Goal: Task Accomplishment & Management: Complete application form

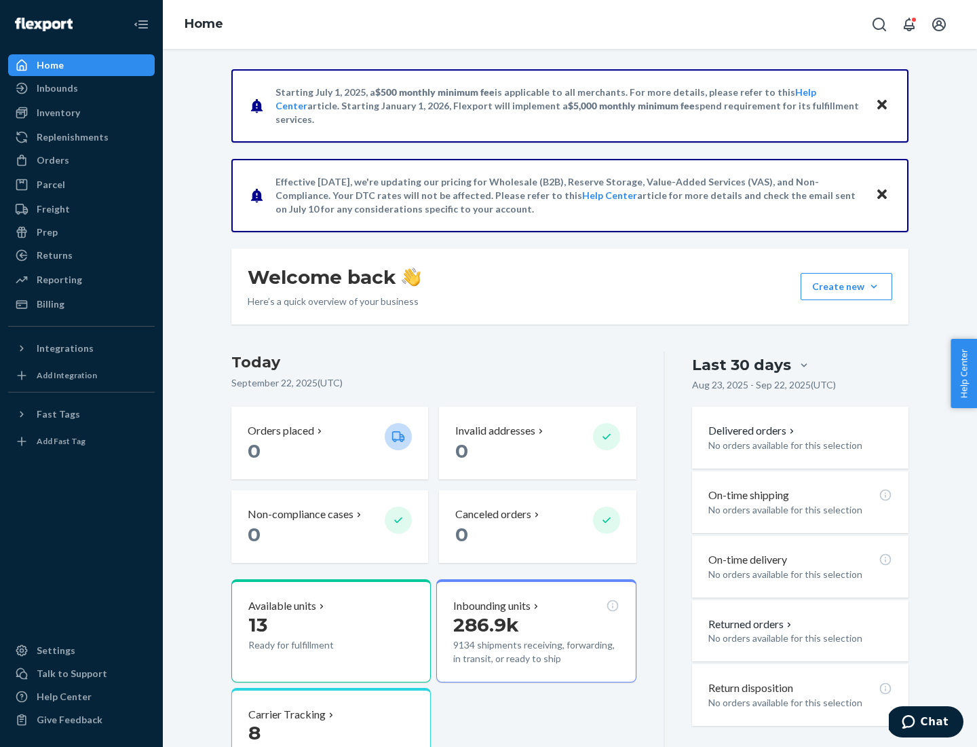
click at [874, 286] on button "Create new Create new inbound Create new order Create new product" at bounding box center [847, 286] width 92 height 27
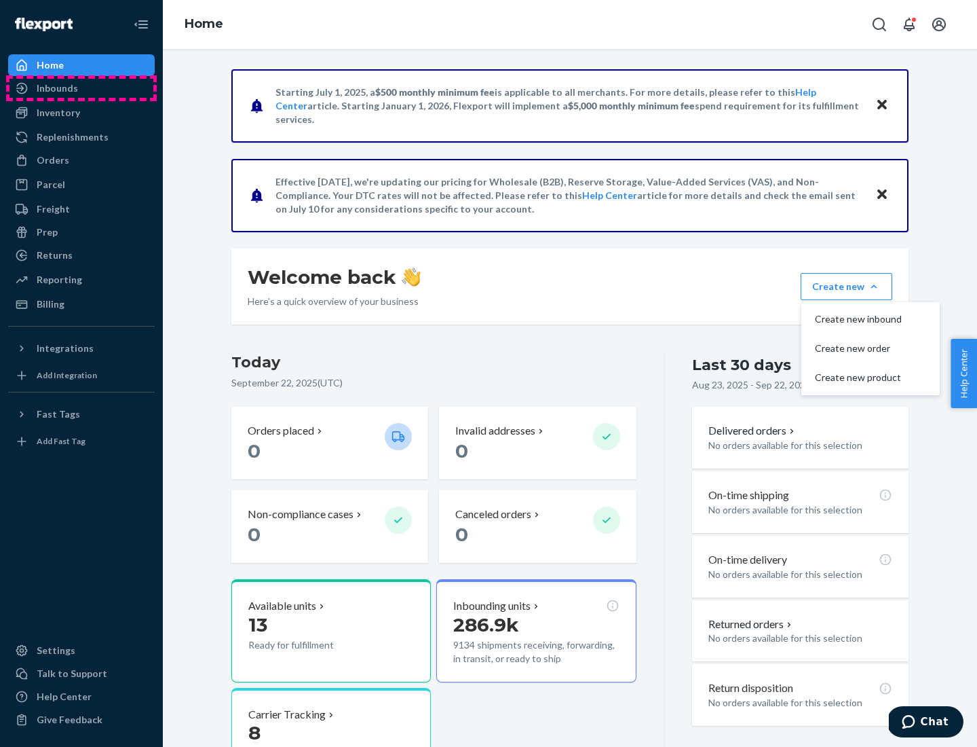
click at [81, 88] on div "Inbounds" at bounding box center [82, 88] width 144 height 19
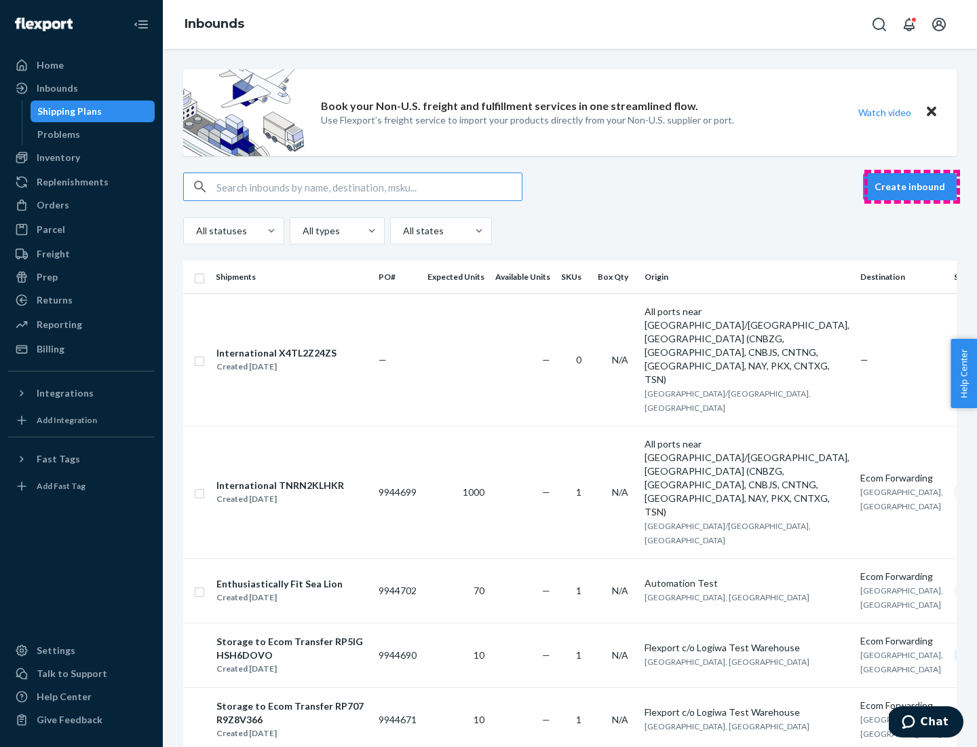
click at [912, 187] on button "Create inbound" at bounding box center [910, 186] width 94 height 27
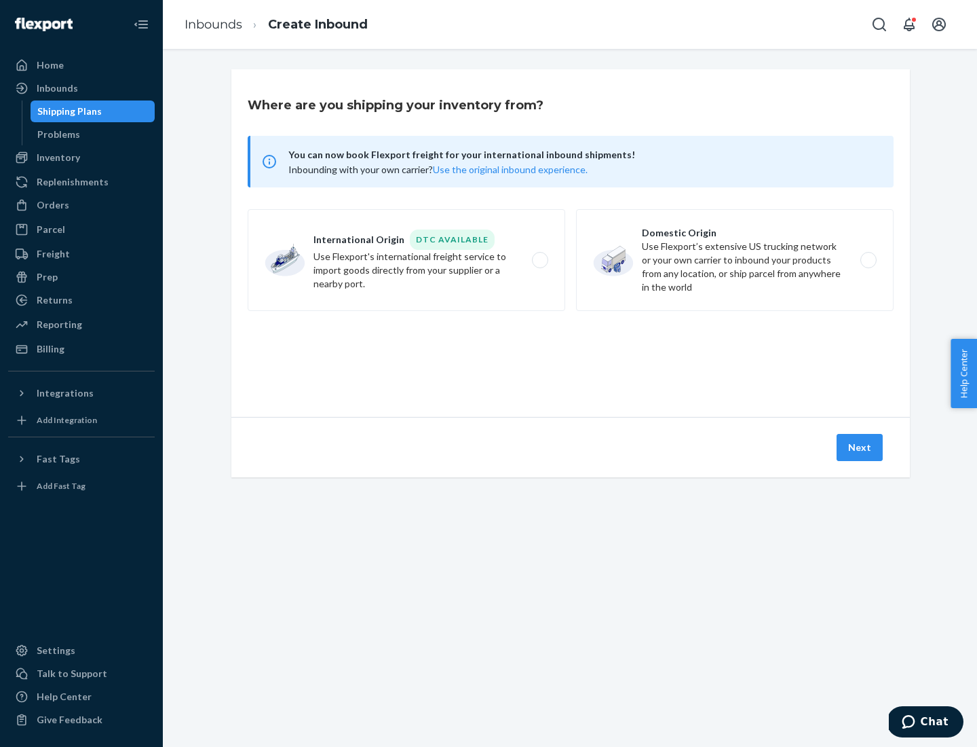
click at [735, 260] on label "Domestic Origin Use Flexport’s extensive US trucking network or your own carrie…" at bounding box center [735, 260] width 318 height 102
click at [868, 260] on input "Domestic Origin Use Flexport’s extensive US trucking network or your own carrie…" at bounding box center [872, 260] width 9 height 9
radio input "true"
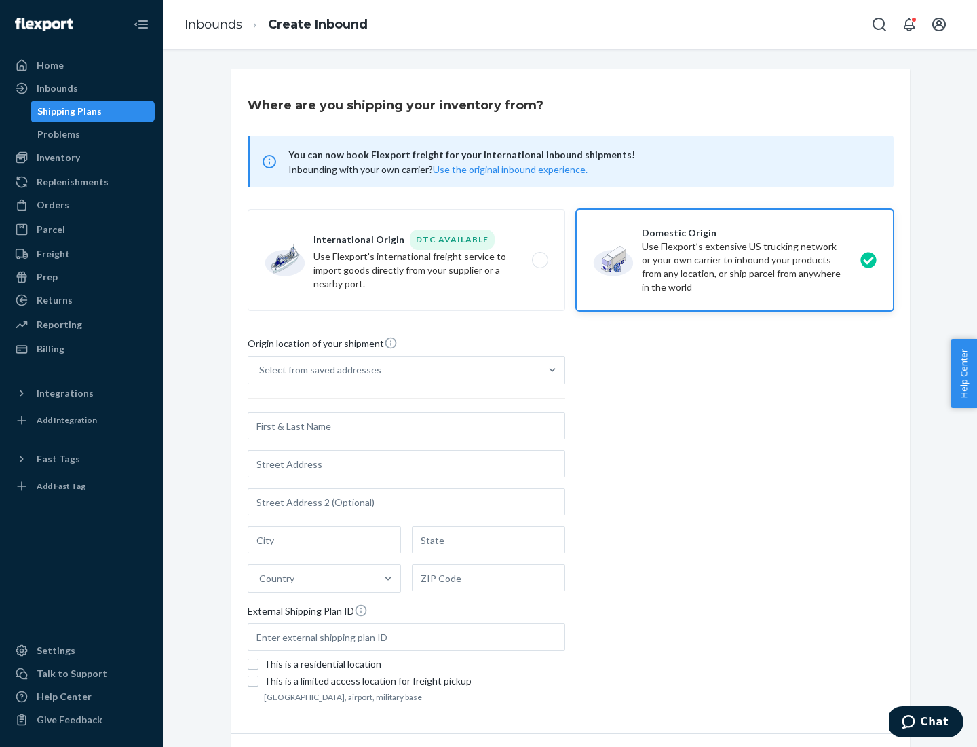
click at [317, 370] on div "Select from saved addresses" at bounding box center [320, 370] width 122 height 14
click at [261, 370] on input "Select from saved addresses" at bounding box center [259, 370] width 1 height 14
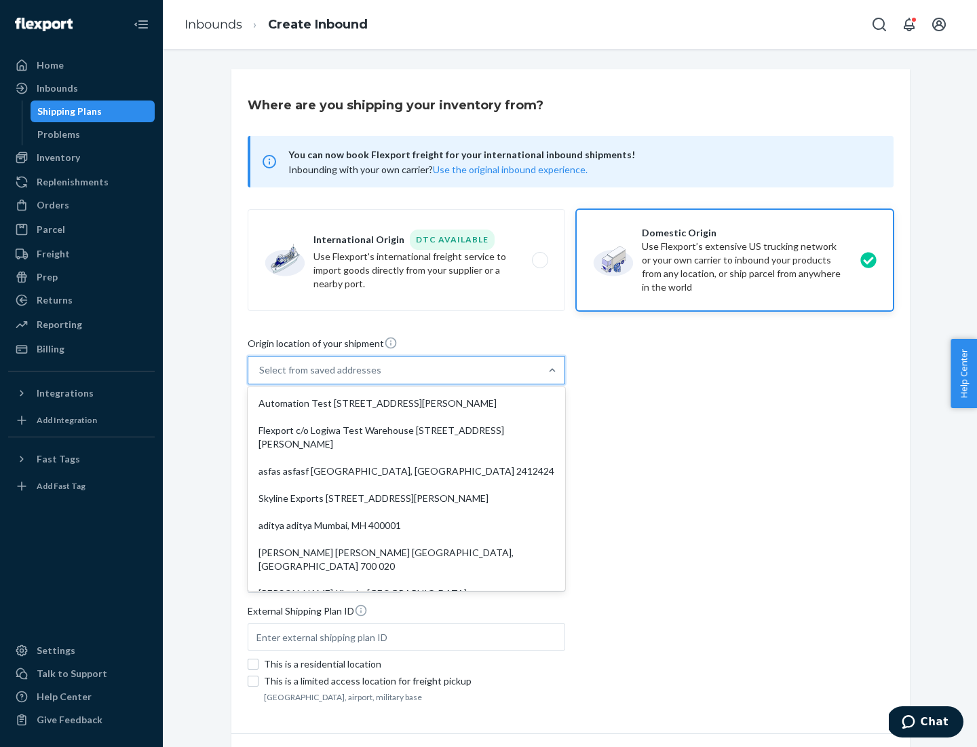
scroll to position [5, 0]
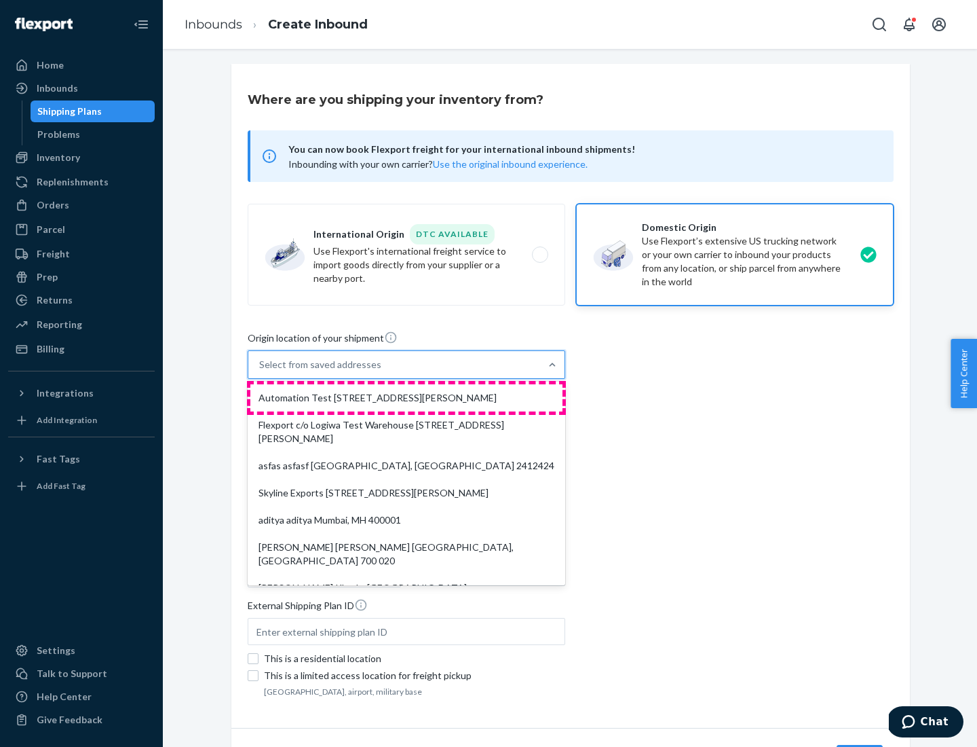
click at [407, 398] on div "Automation Test [STREET_ADDRESS][PERSON_NAME]" at bounding box center [406, 397] width 312 height 27
click at [261, 371] on input "option Automation Test [STREET_ADDRESS][PERSON_NAME]. 9 results available. Use …" at bounding box center [259, 365] width 1 height 14
type input "Automation Test"
type input "9th Floor"
type input "[GEOGRAPHIC_DATA]"
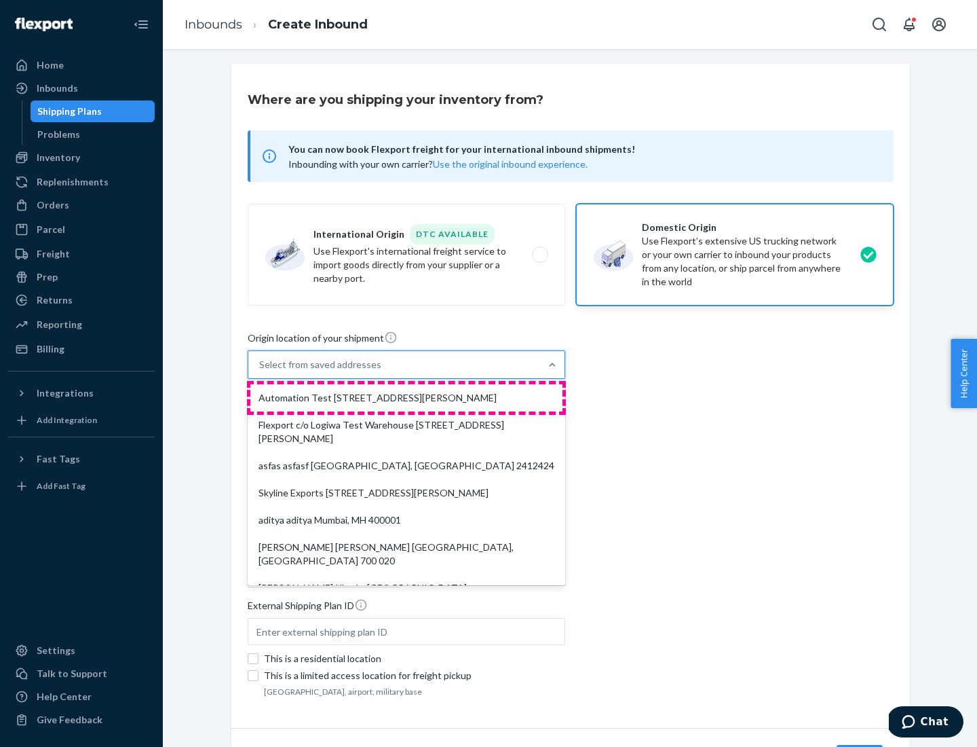
type input "CA"
type input "94104"
type input "[STREET_ADDRESS][PERSON_NAME]"
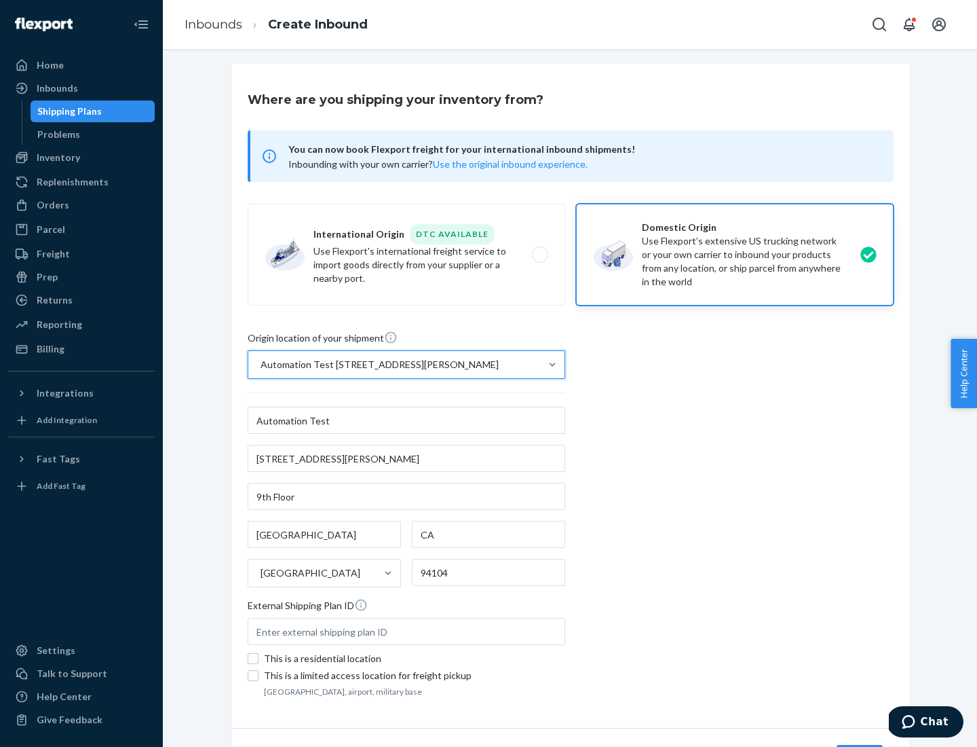
scroll to position [79, 0]
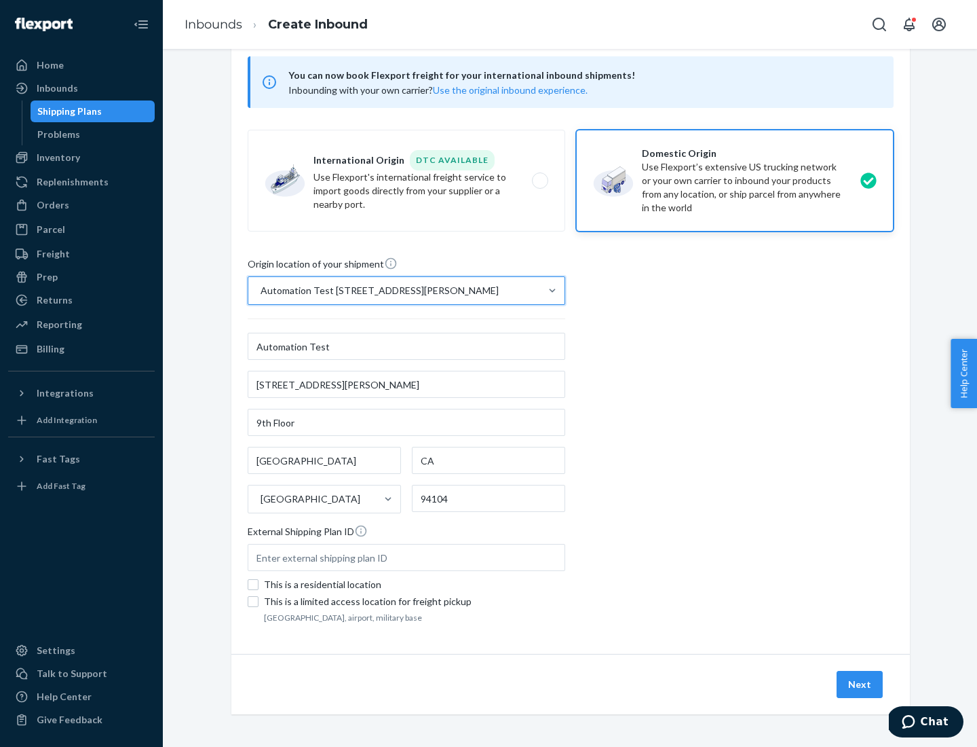
click at [861, 684] on button "Next" at bounding box center [860, 684] width 46 height 27
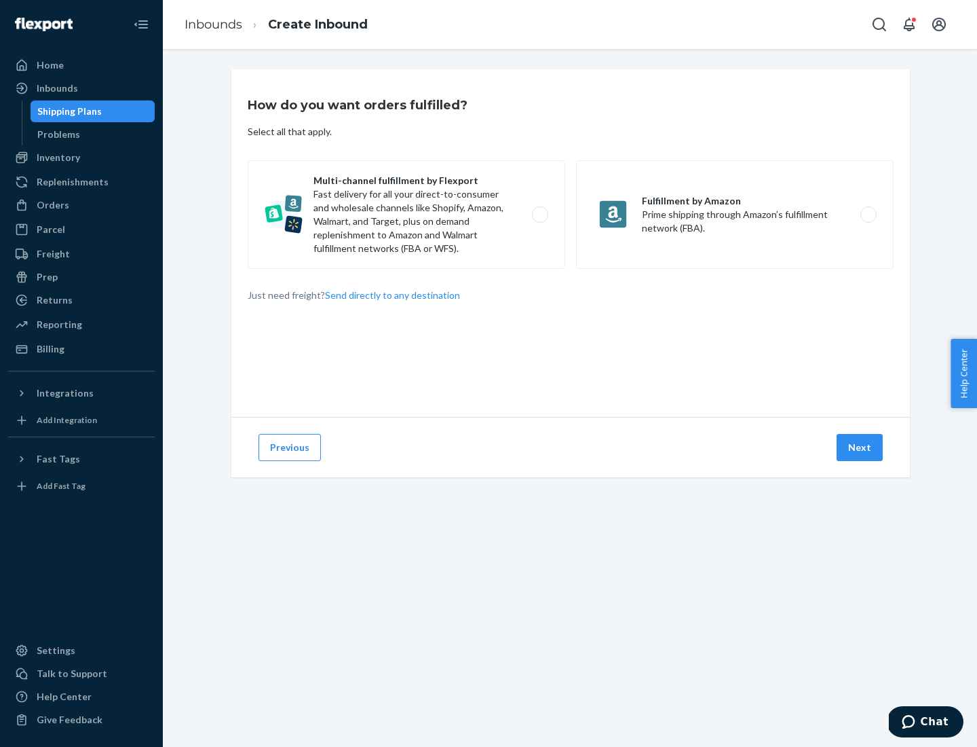
click at [407, 214] on label "Multi-channel fulfillment by Flexport Fast delivery for all your direct-to-cons…" at bounding box center [407, 214] width 318 height 109
click at [540, 214] on input "Multi-channel fulfillment by Flexport Fast delivery for all your direct-to-cons…" at bounding box center [544, 214] width 9 height 9
radio input "true"
click at [861, 447] on button "Next" at bounding box center [860, 447] width 46 height 27
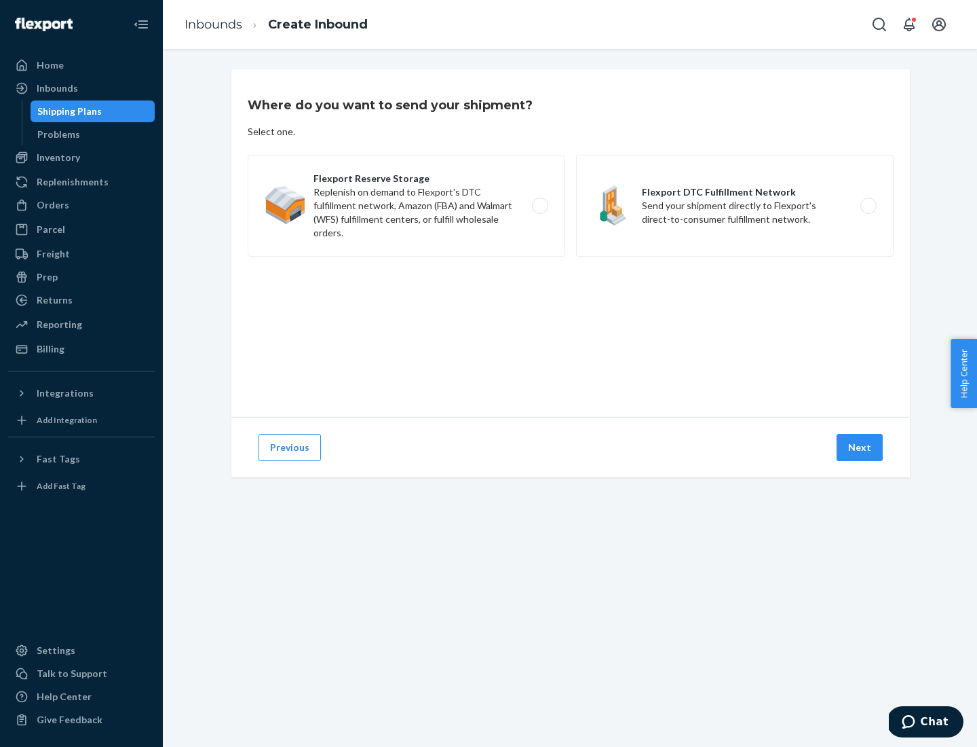
click at [735, 206] on label "Flexport DTC Fulfillment Network Send your shipment directly to Flexport's dire…" at bounding box center [735, 206] width 318 height 102
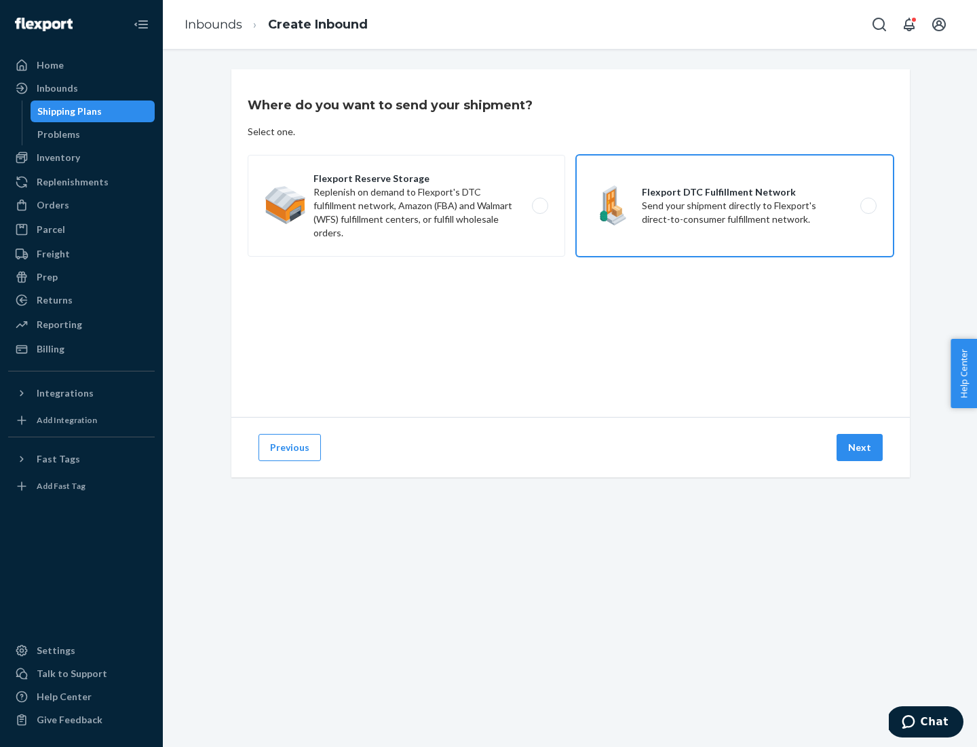
click at [868, 206] on input "Flexport DTC Fulfillment Network Send your shipment directly to Flexport's dire…" at bounding box center [872, 206] width 9 height 9
radio input "true"
click at [861, 447] on button "Next" at bounding box center [860, 447] width 46 height 27
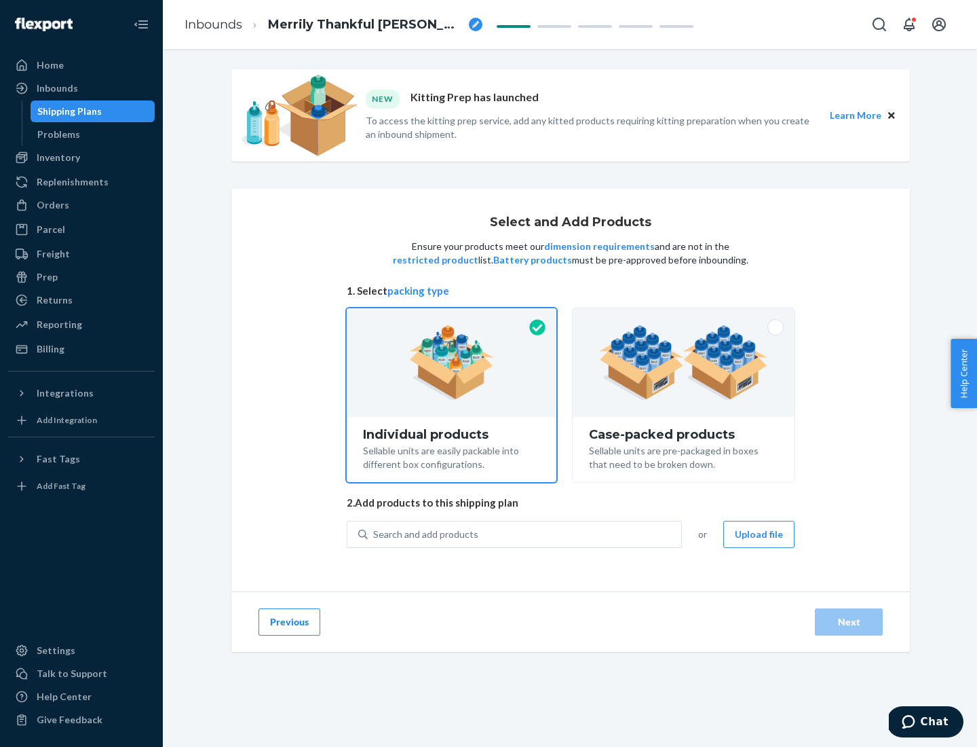
click at [684, 362] on img at bounding box center [683, 362] width 169 height 75
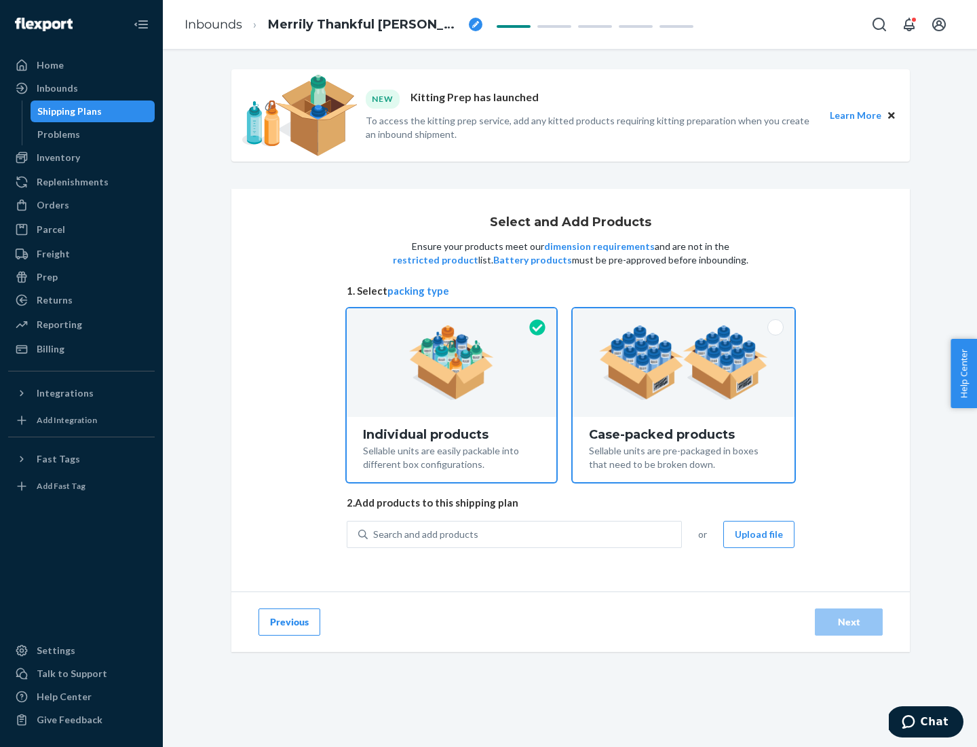
click at [684, 317] on input "Case-packed products Sellable units are pre-packaged in boxes that need to be b…" at bounding box center [683, 312] width 9 height 9
radio input "true"
radio input "false"
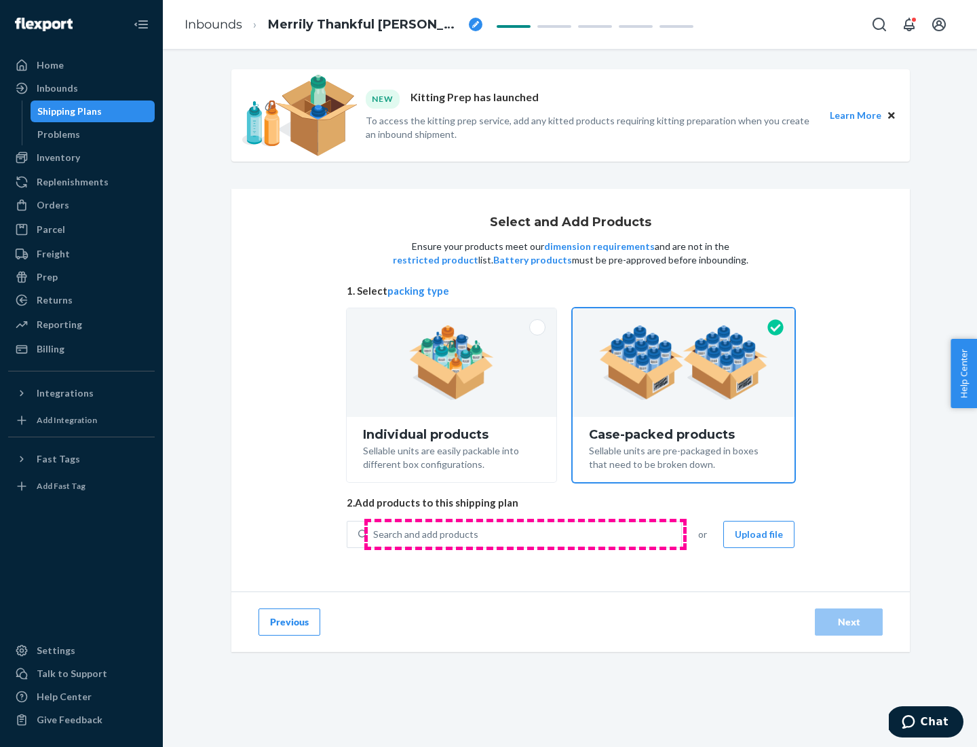
click at [525, 533] on div "Search and add products" at bounding box center [525, 534] width 314 height 24
click at [375, 533] on input "Search and add products" at bounding box center [373, 534] width 1 height 14
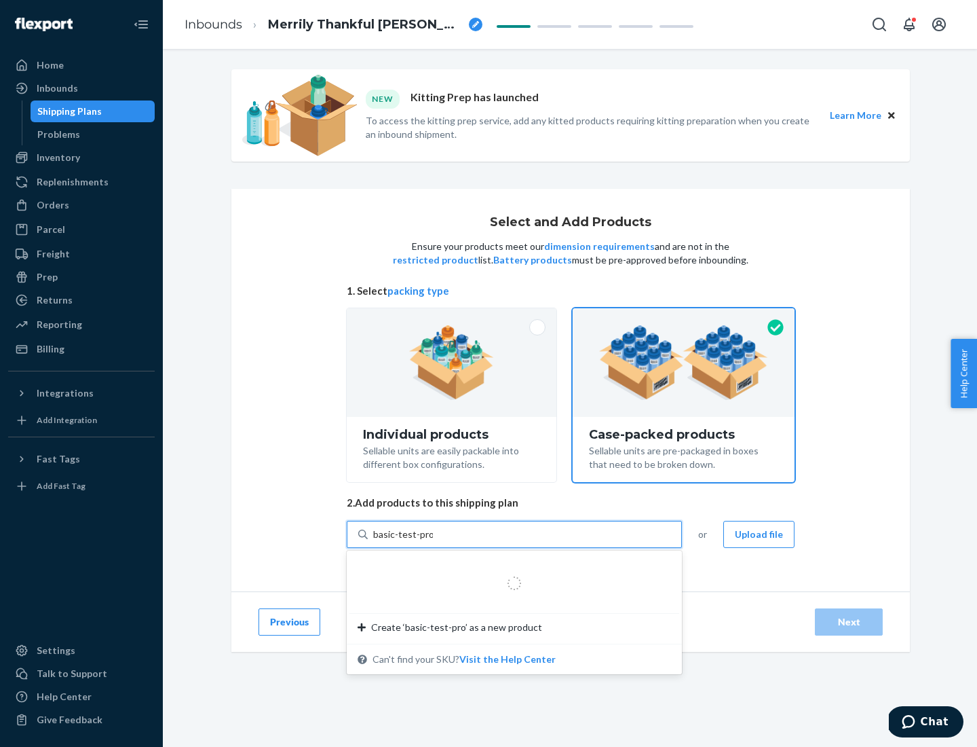
type input "basic-test-product-1"
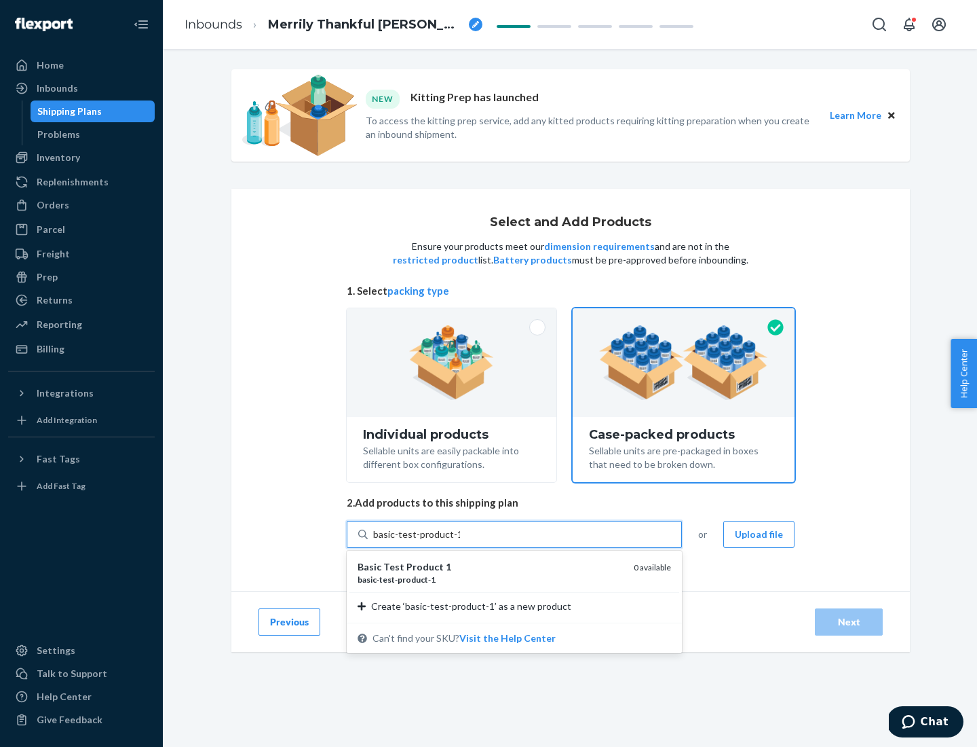
click at [491, 579] on div "basic - test - product - 1" at bounding box center [490, 579] width 265 height 12
click at [460, 541] on input "basic-test-product-1" at bounding box center [416, 534] width 87 height 14
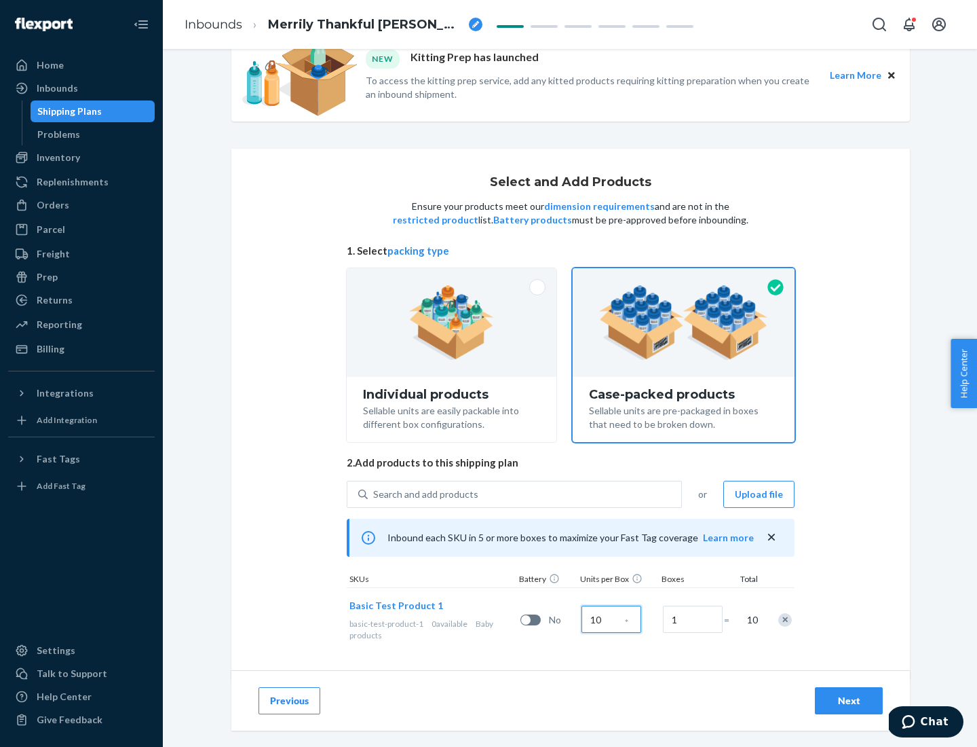
scroll to position [49, 0]
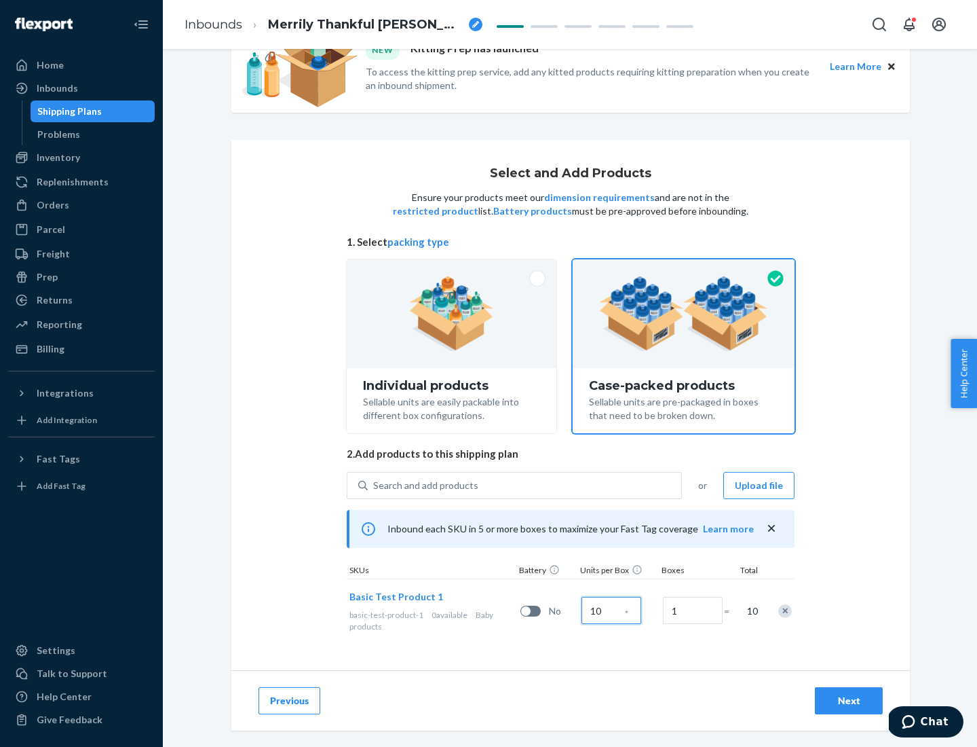
type input "10"
type input "7"
click at [849, 700] on div "Next" at bounding box center [849, 701] width 45 height 14
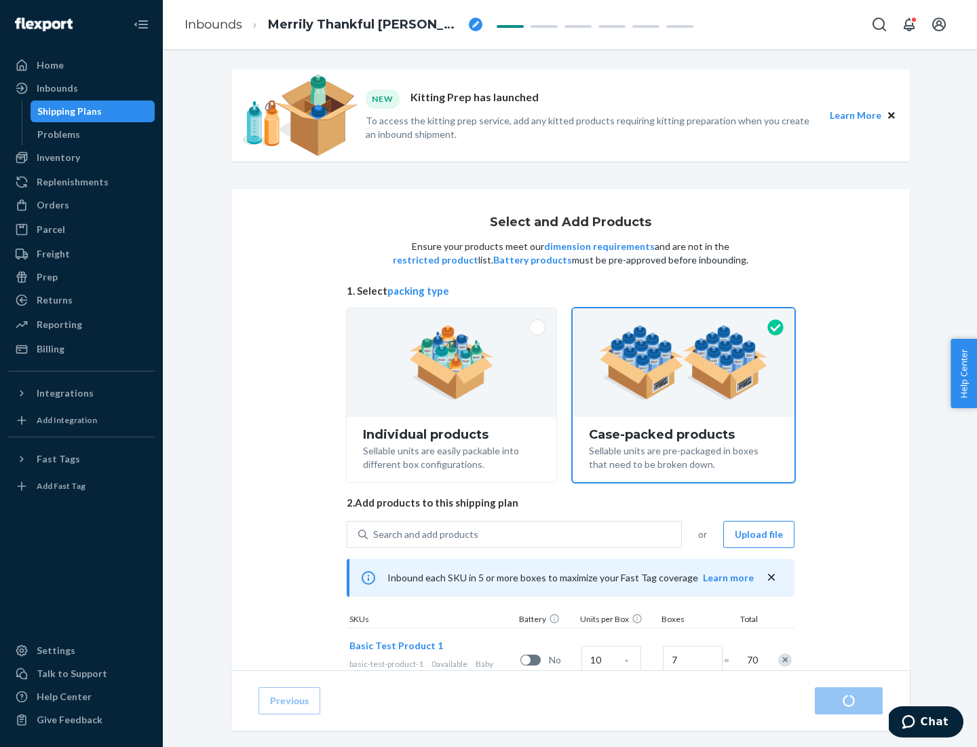
radio input "true"
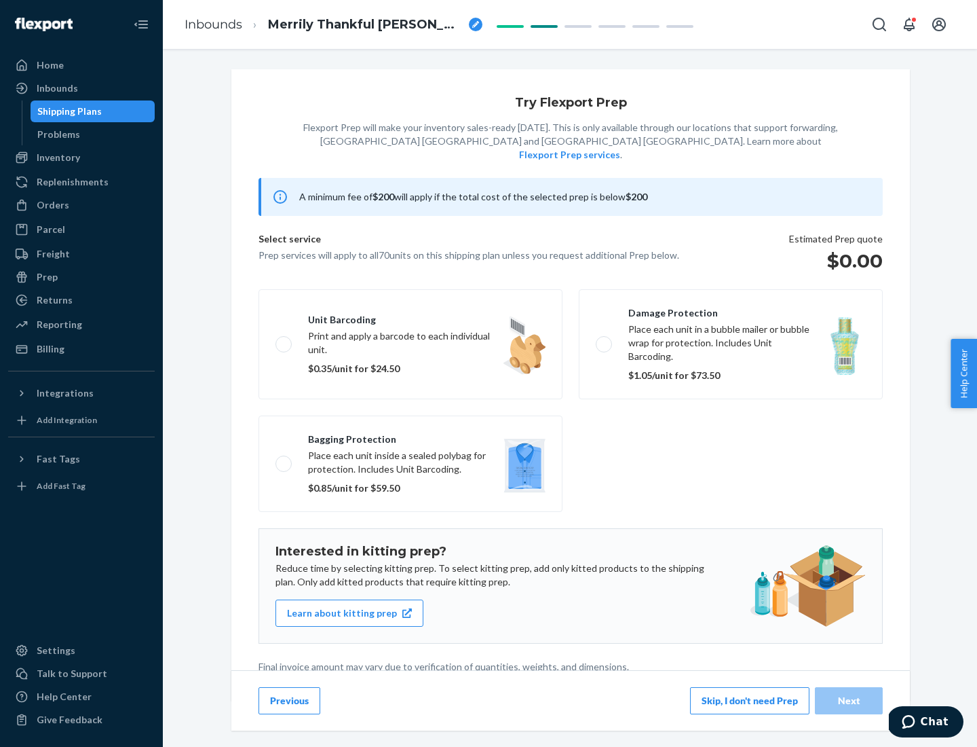
scroll to position [3, 0]
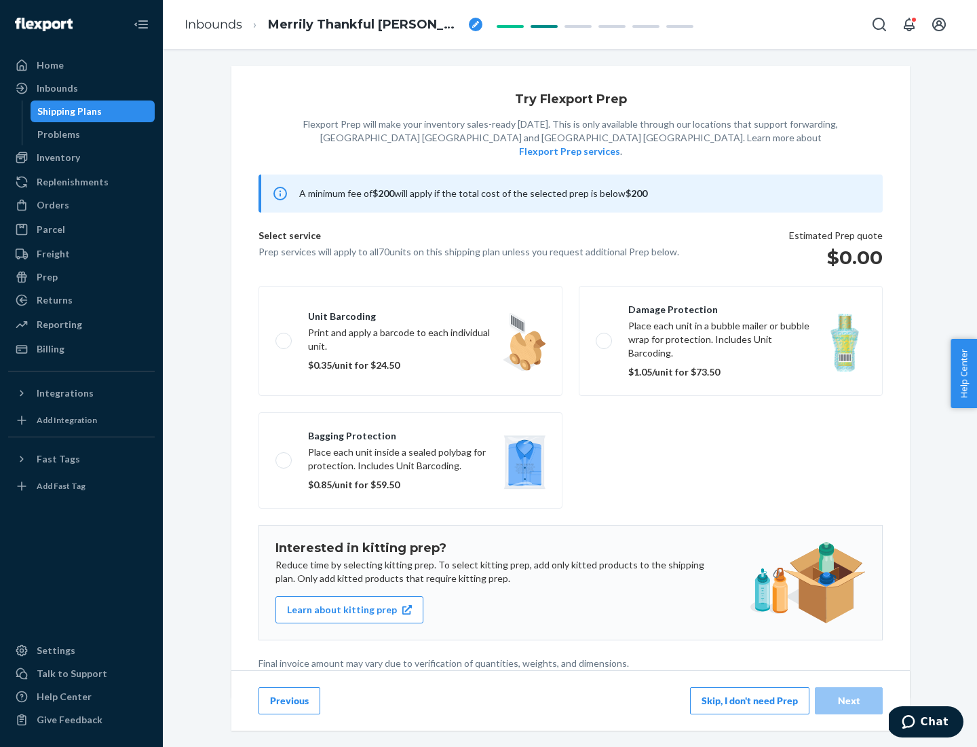
click at [411, 432] on label "Bagging protection Place each unit inside a sealed polybag for protection. Incl…" at bounding box center [411, 460] width 304 height 96
click at [284, 455] on input "Bagging protection Place each unit inside a sealed polybag for protection. Incl…" at bounding box center [280, 459] width 9 height 9
checkbox input "true"
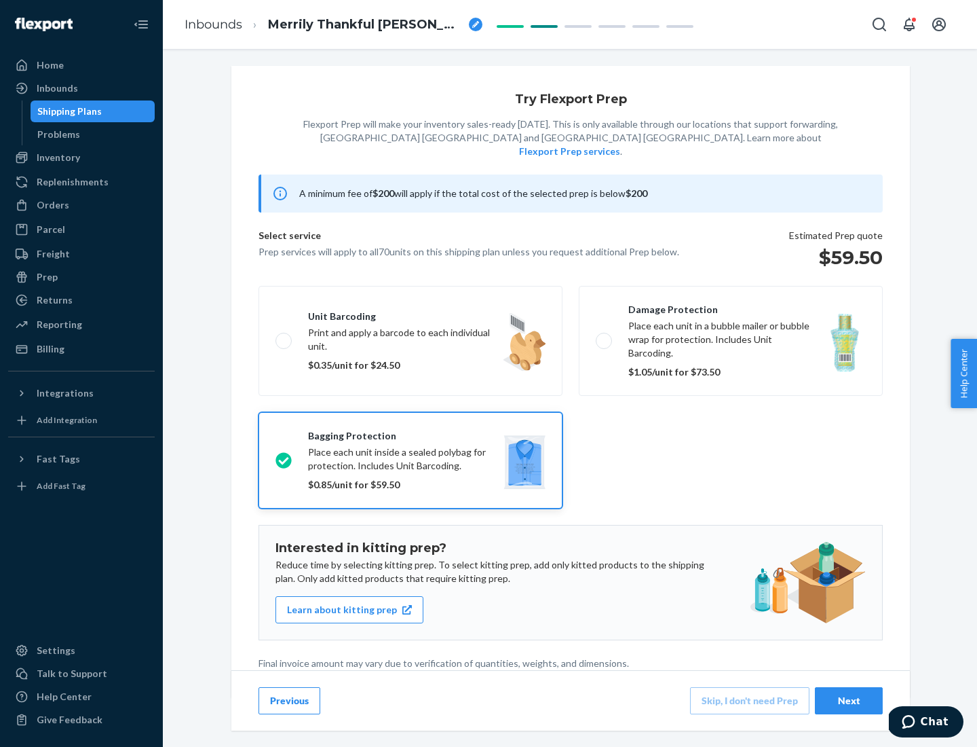
click at [849, 700] on div "Next" at bounding box center [849, 701] width 45 height 14
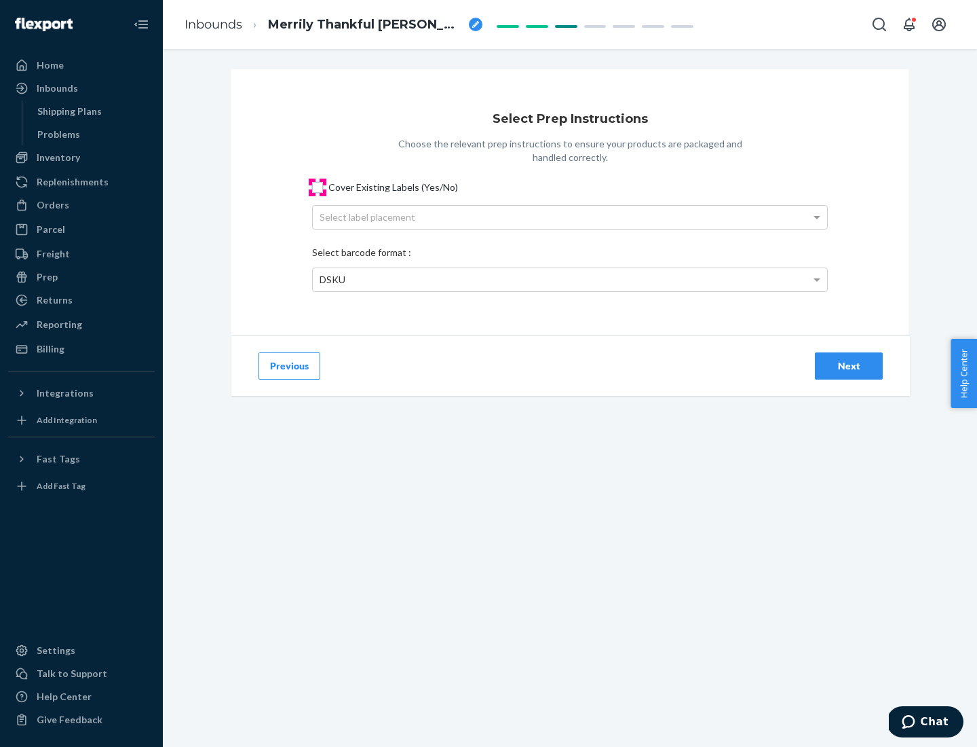
click at [318, 187] on input "Cover Existing Labels (Yes/No)" at bounding box center [317, 187] width 11 height 11
checkbox input "true"
click at [570, 216] on div "Select label placement" at bounding box center [570, 217] width 514 height 23
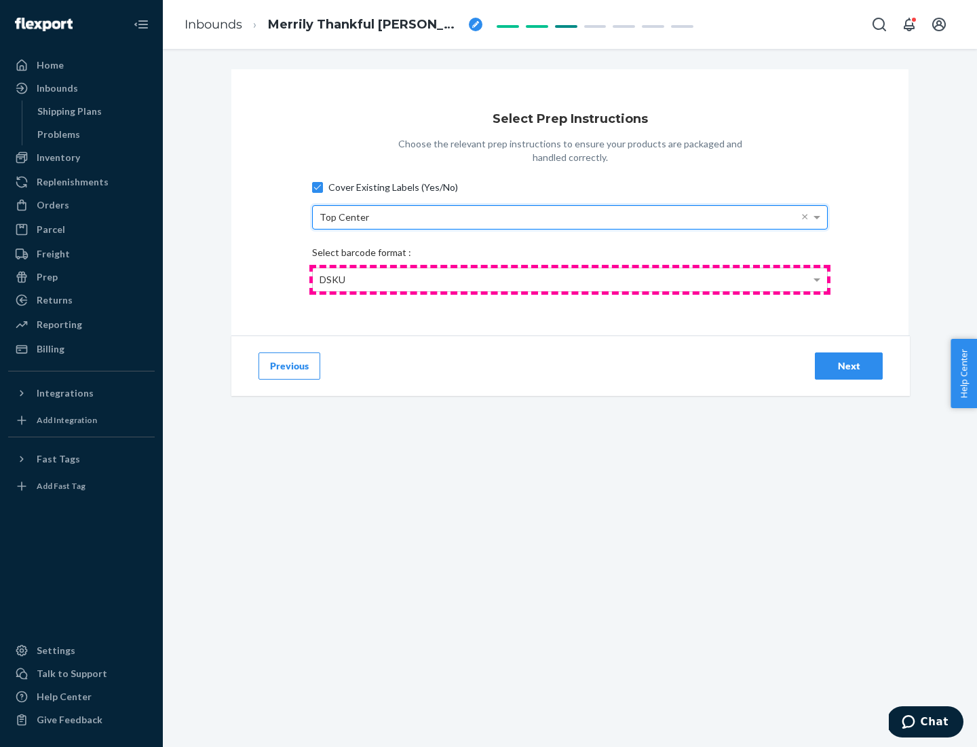
click at [570, 279] on div "DSKU" at bounding box center [570, 279] width 514 height 23
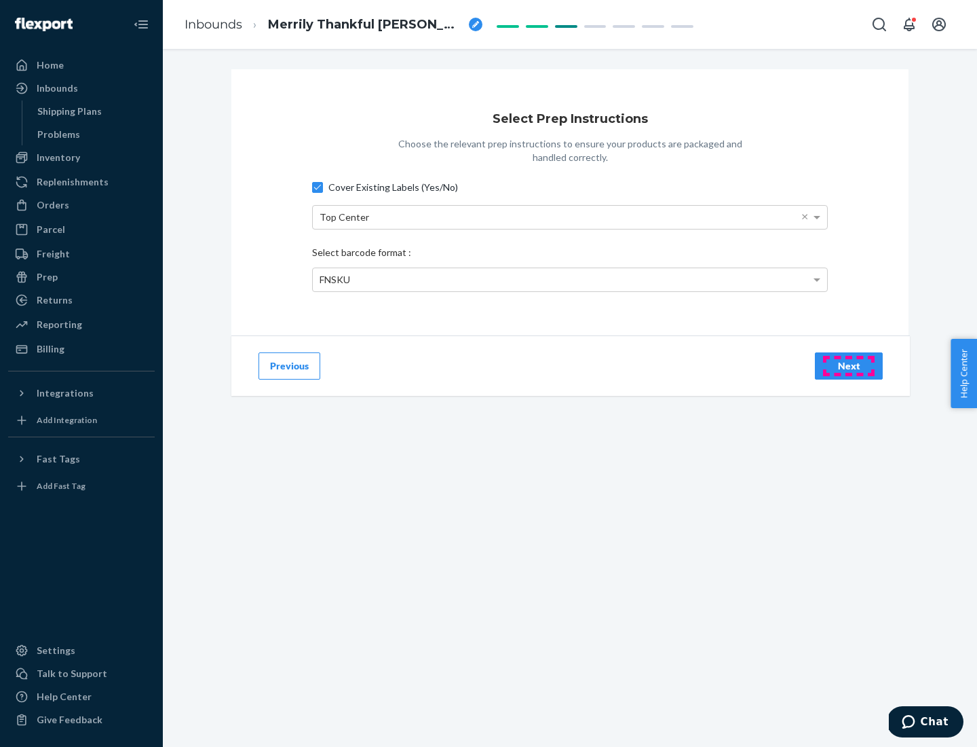
click at [849, 365] on div "Next" at bounding box center [849, 366] width 45 height 14
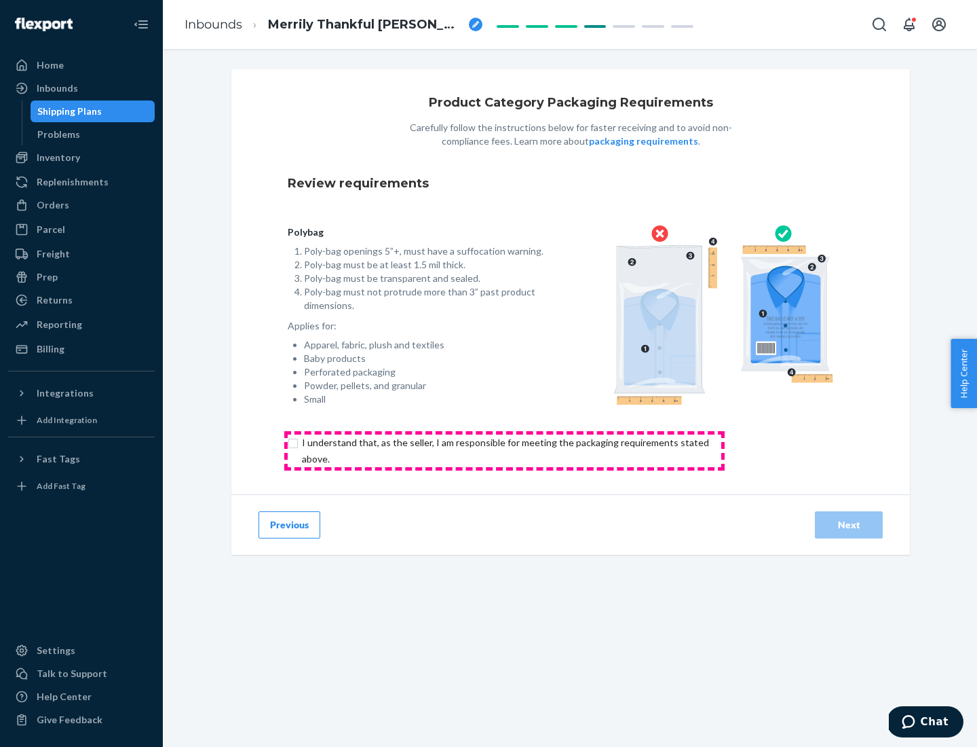
click at [504, 450] on input "checkbox" at bounding box center [513, 450] width 451 height 33
checkbox input "true"
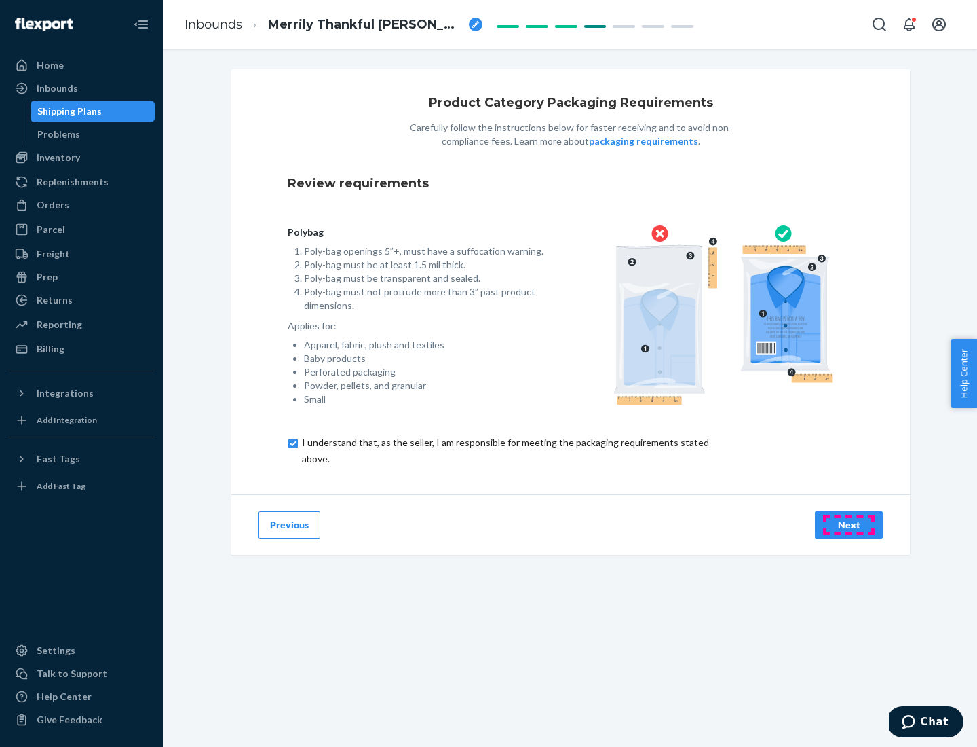
click at [849, 524] on div "Next" at bounding box center [849, 525] width 45 height 14
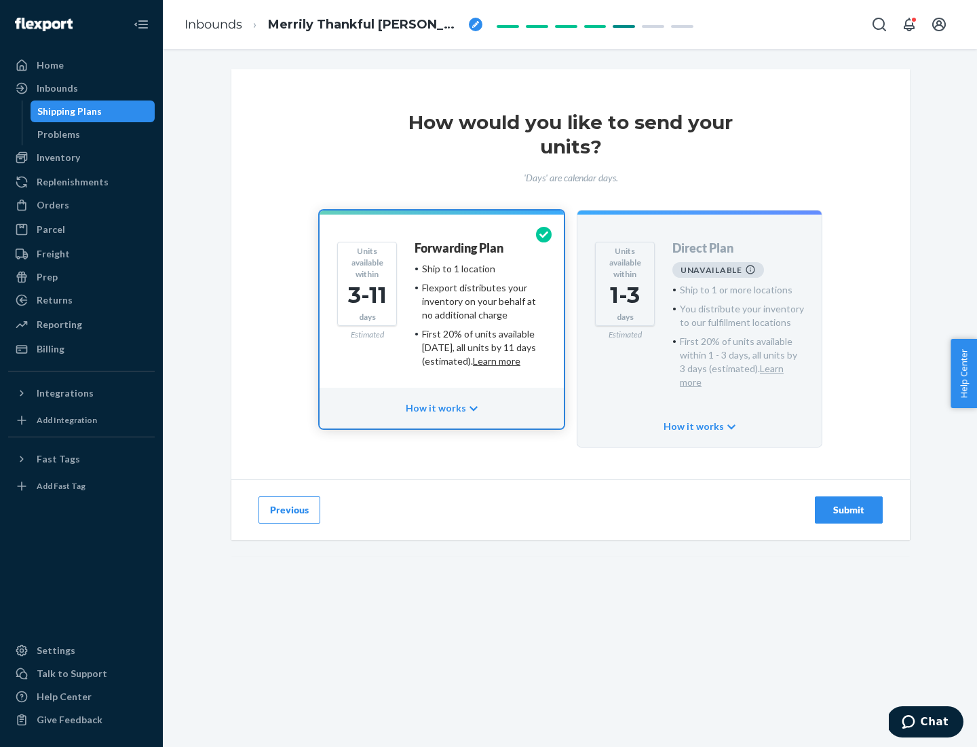
click at [460, 248] on h4 "Forwarding Plan" at bounding box center [459, 249] width 89 height 14
click at [849, 503] on div "Submit" at bounding box center [849, 510] width 45 height 14
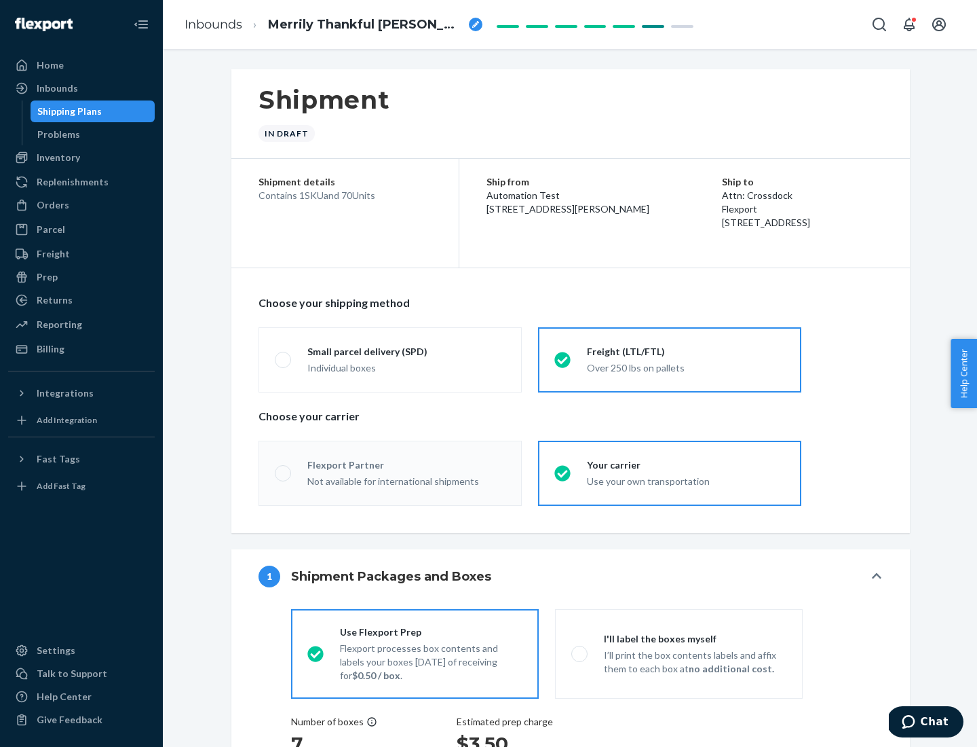
radio input "true"
radio input "false"
radio input "true"
radio input "false"
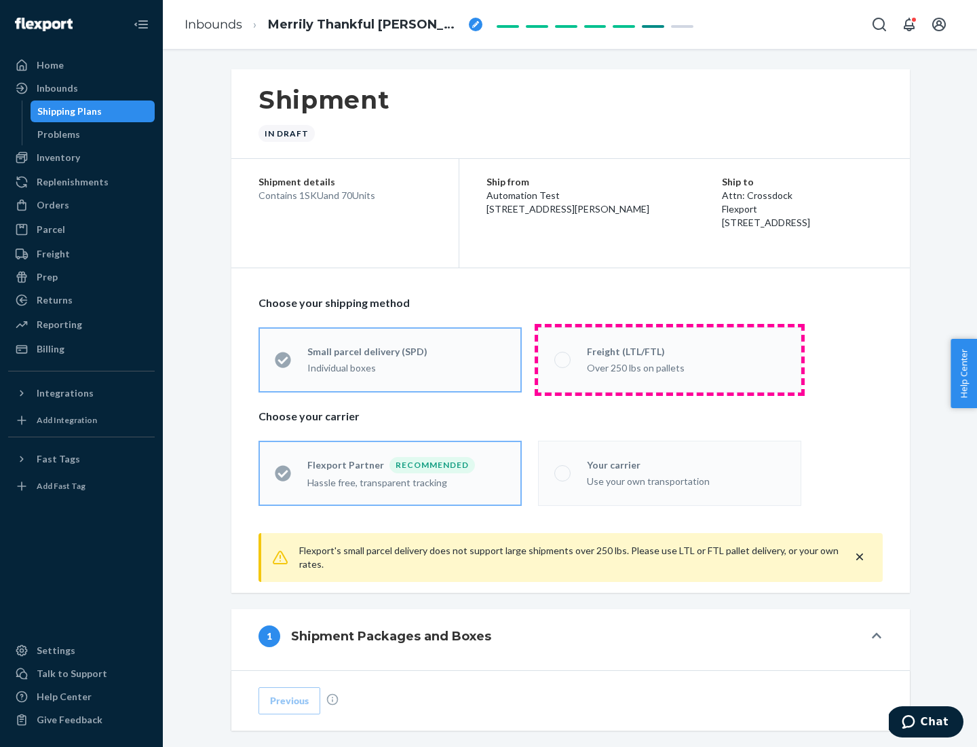
click at [670, 359] on div "Over 250 lbs on pallets" at bounding box center [686, 366] width 198 height 16
click at [563, 359] on input "Freight (LTL/FTL) Over 250 lbs on pallets" at bounding box center [558, 359] width 9 height 9
radio input "true"
radio input "false"
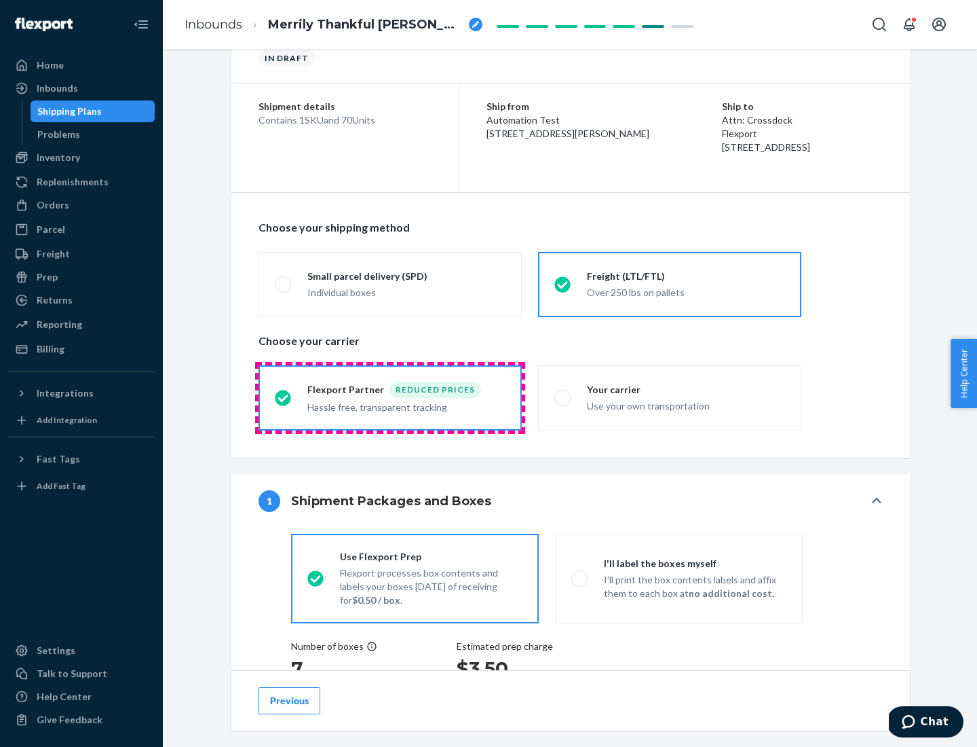
click at [390, 398] on div "Hassle free, transparent tracking" at bounding box center [406, 406] width 198 height 16
click at [284, 397] on input "Flexport Partner Reduced prices Hassle free, transparent tracking" at bounding box center [279, 397] width 9 height 9
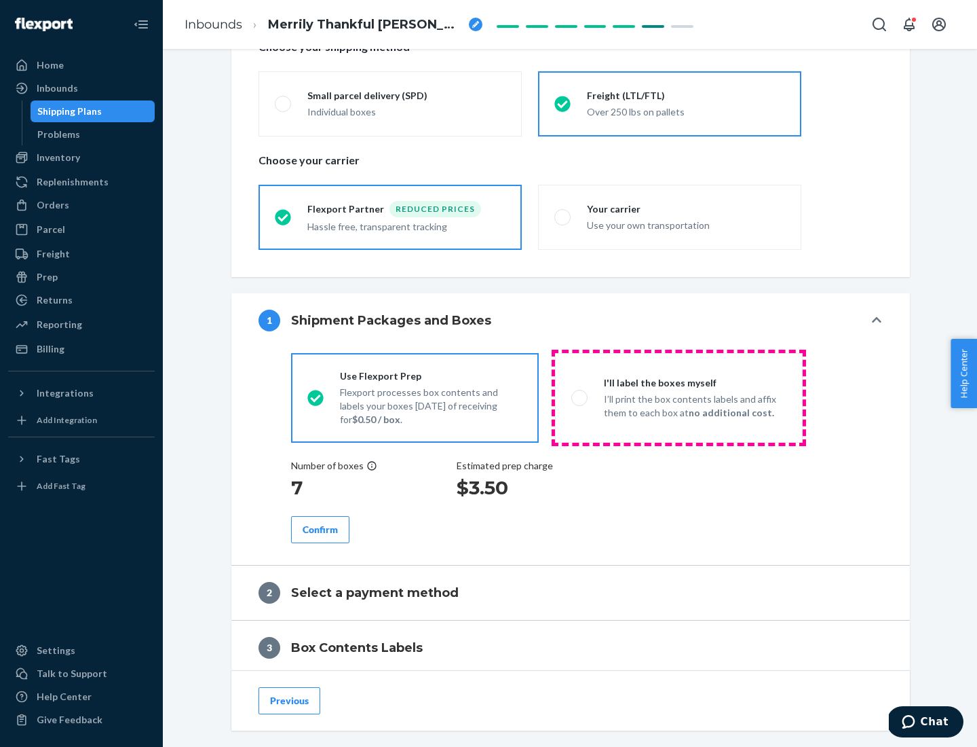
click at [679, 397] on p "I’ll print the box contents labels and affix them to each box at no additional …" at bounding box center [695, 405] width 183 height 27
click at [580, 397] on input "I'll label the boxes myself I’ll print the box contents labels and affix them t…" at bounding box center [575, 397] width 9 height 9
radio input "true"
radio input "false"
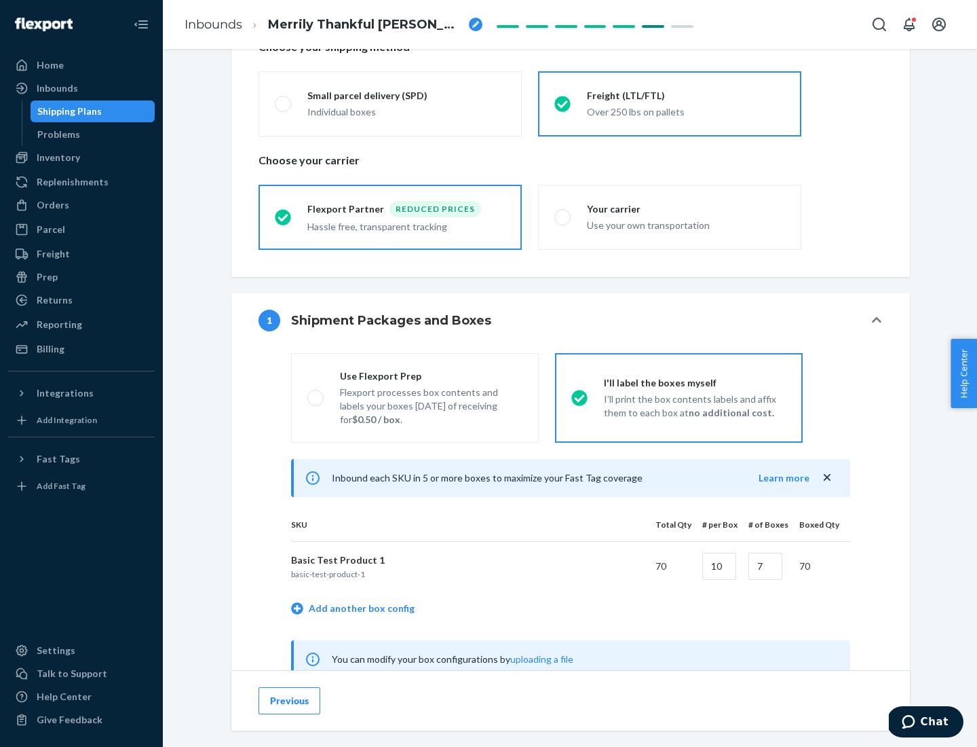
scroll to position [424, 0]
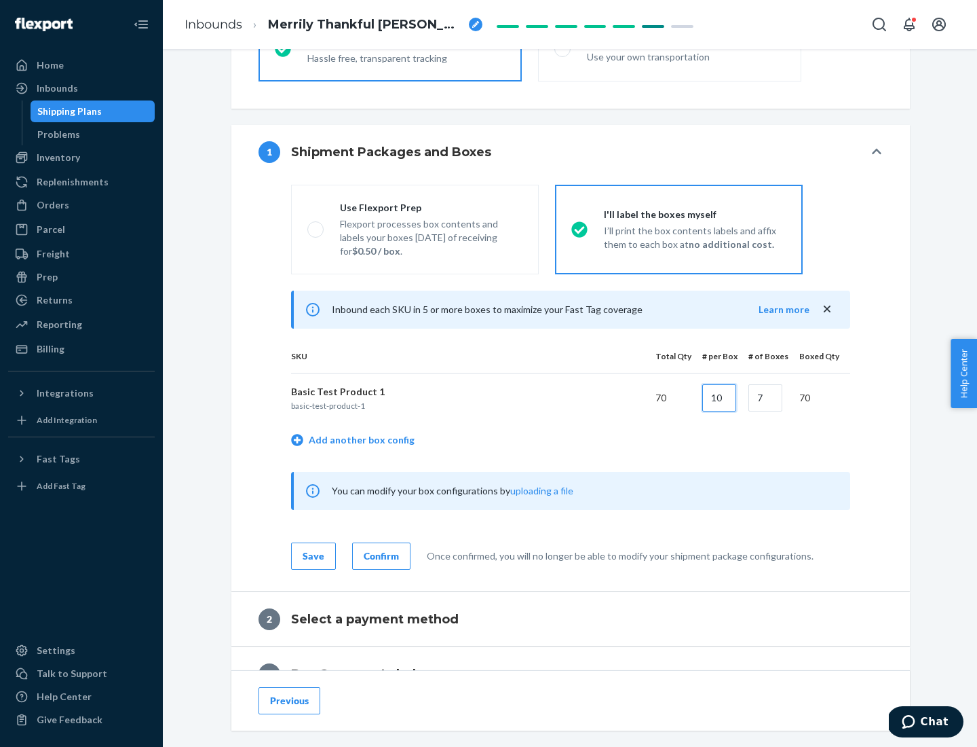
type input "10"
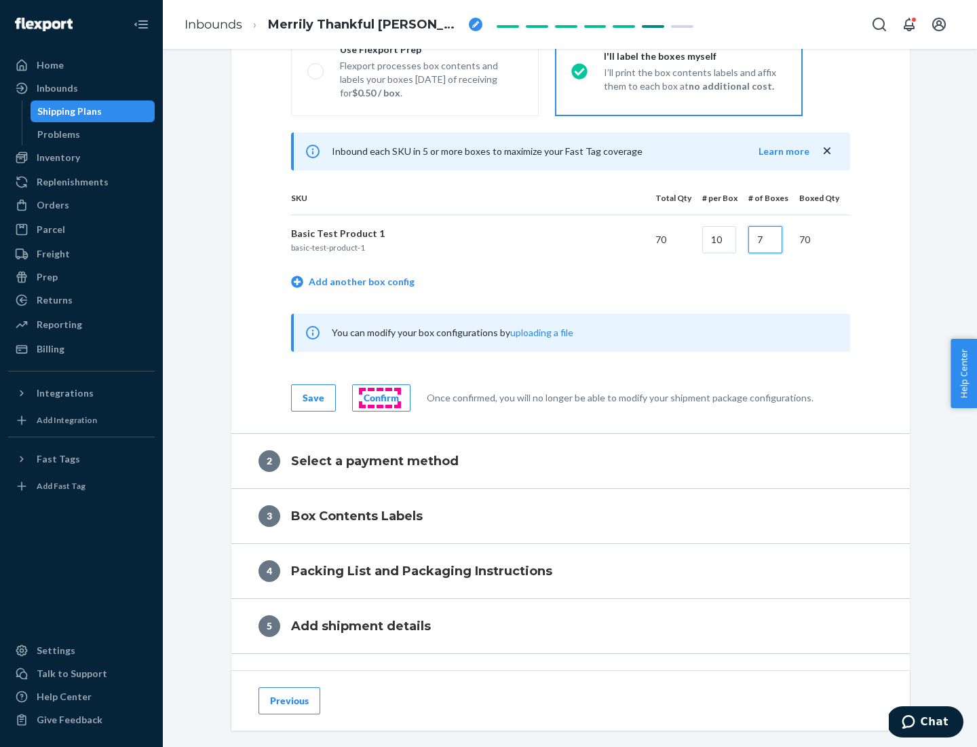
type input "7"
click at [379, 397] on div "Confirm" at bounding box center [381, 398] width 35 height 14
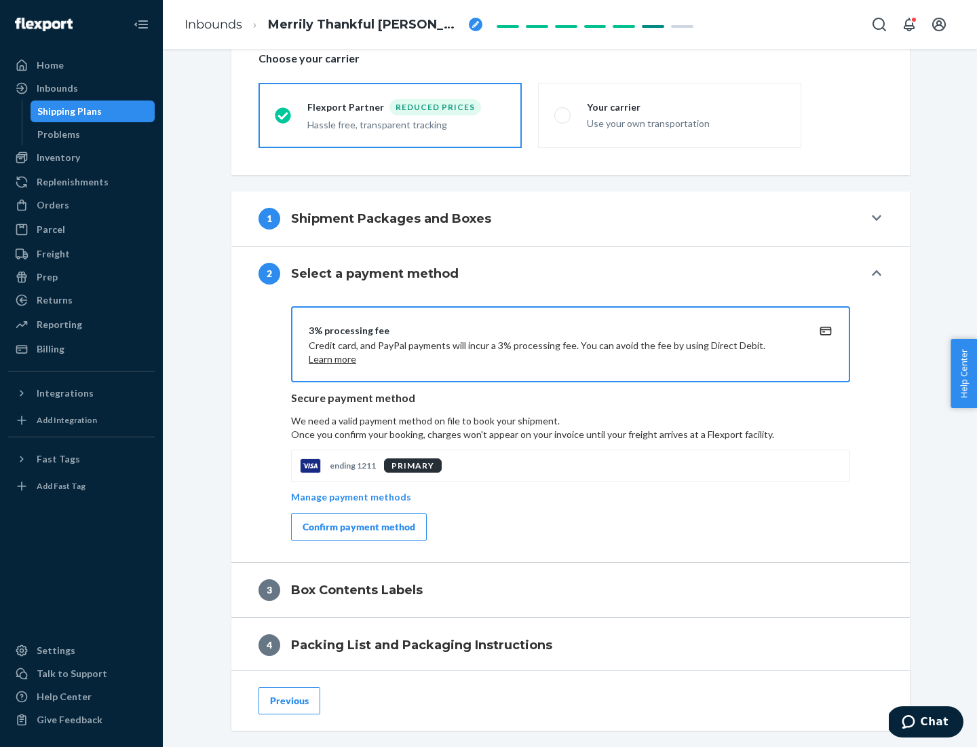
scroll to position [487, 0]
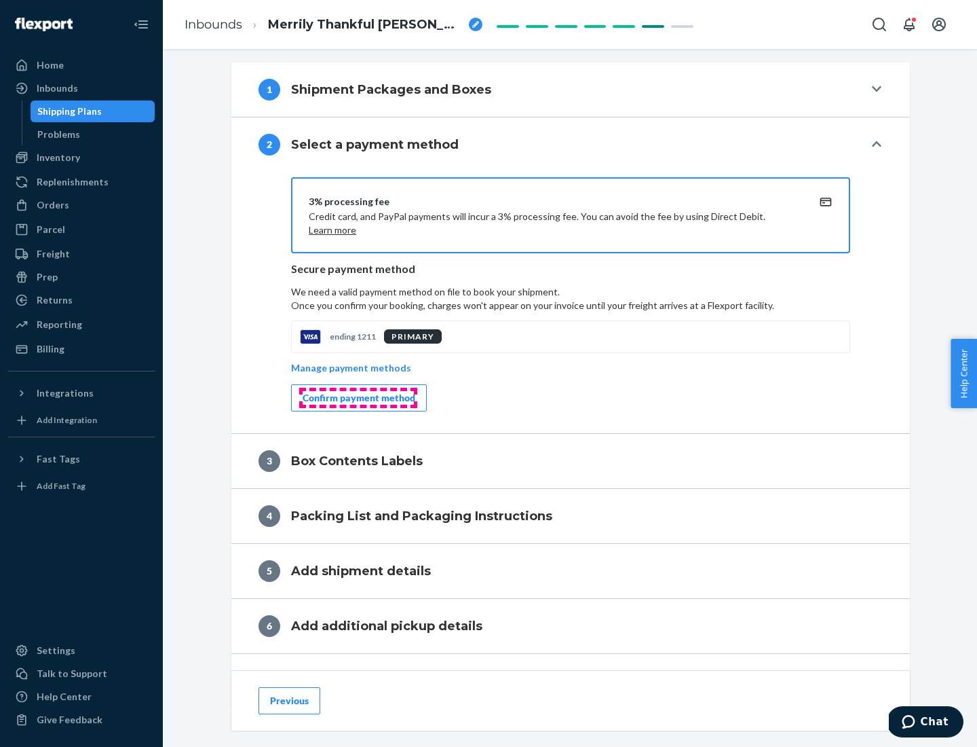
click at [358, 398] on div "Confirm payment method" at bounding box center [359, 398] width 113 height 14
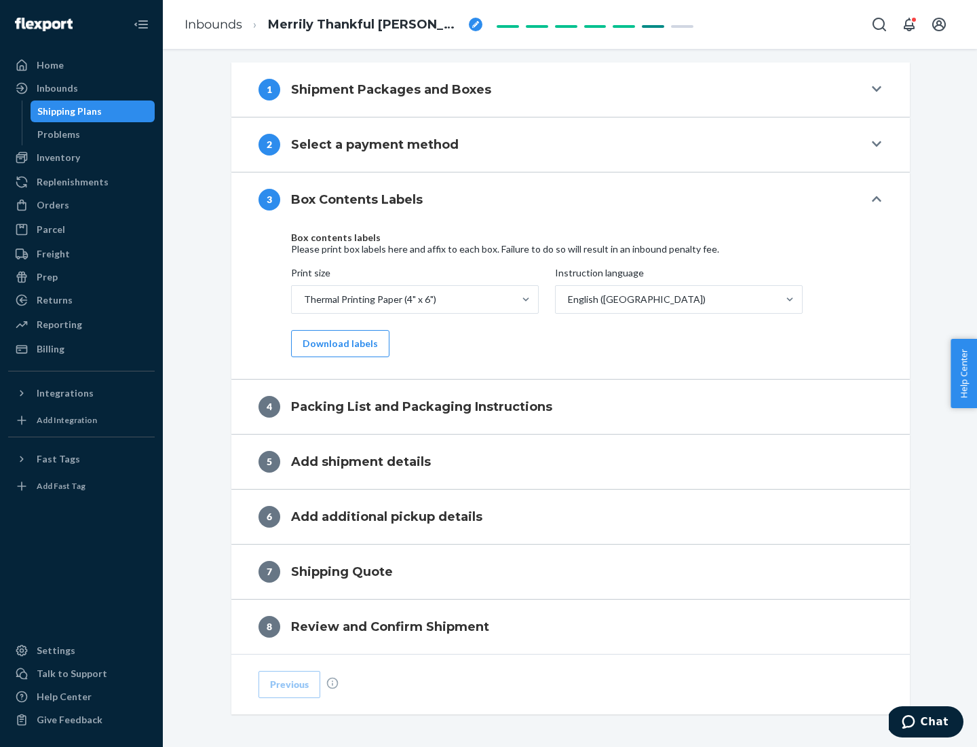
scroll to position [432, 0]
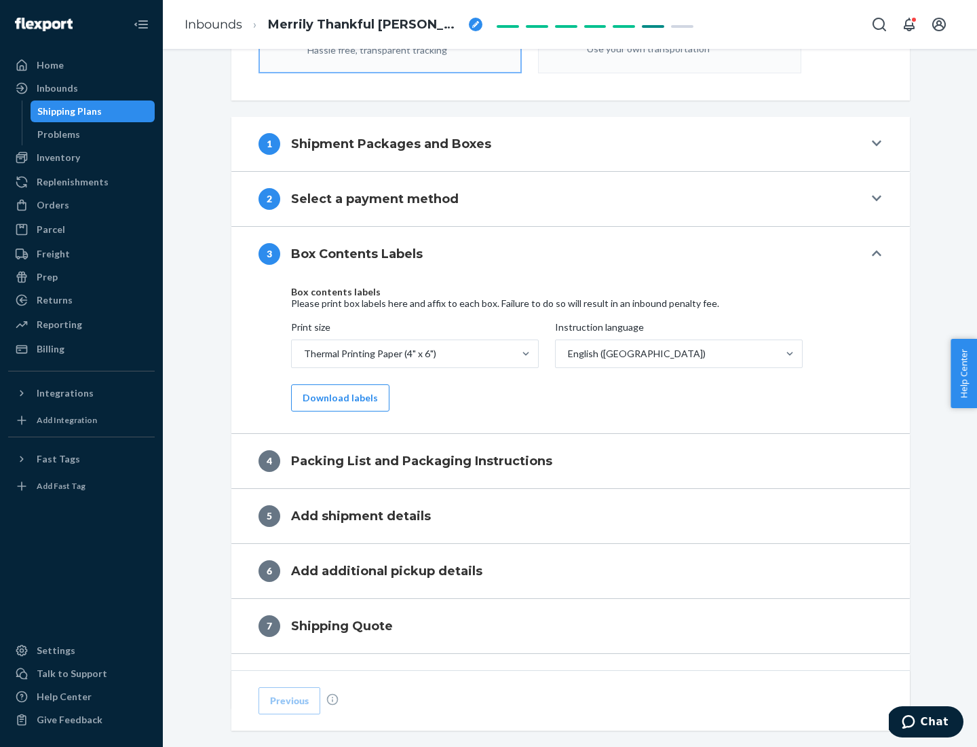
click at [337, 398] on button "Download labels" at bounding box center [340, 397] width 98 height 27
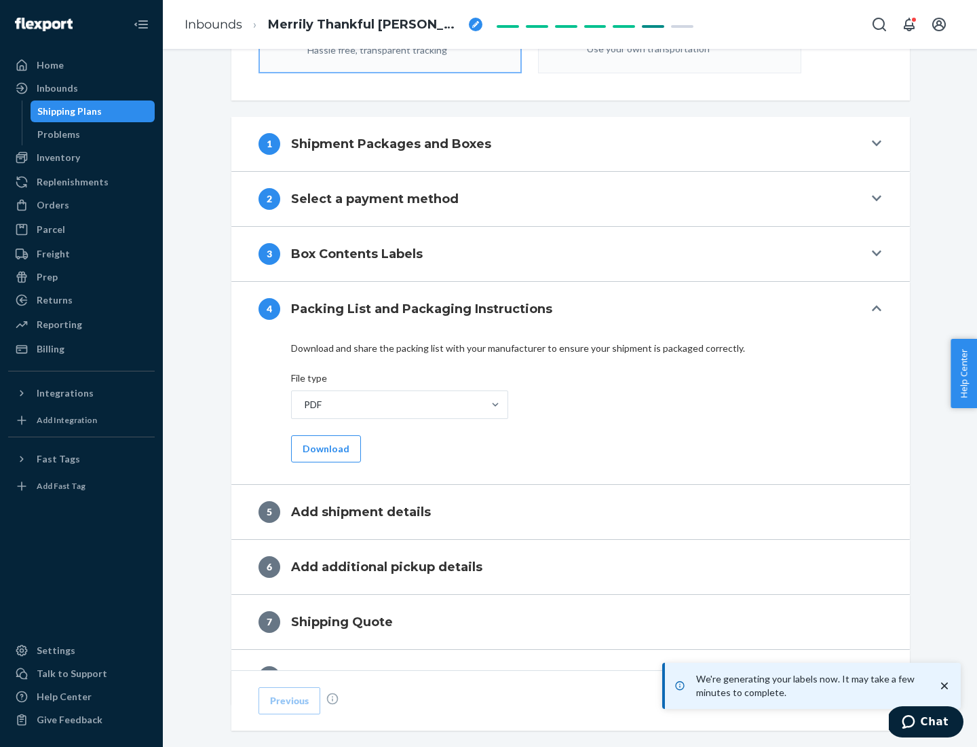
scroll to position [483, 0]
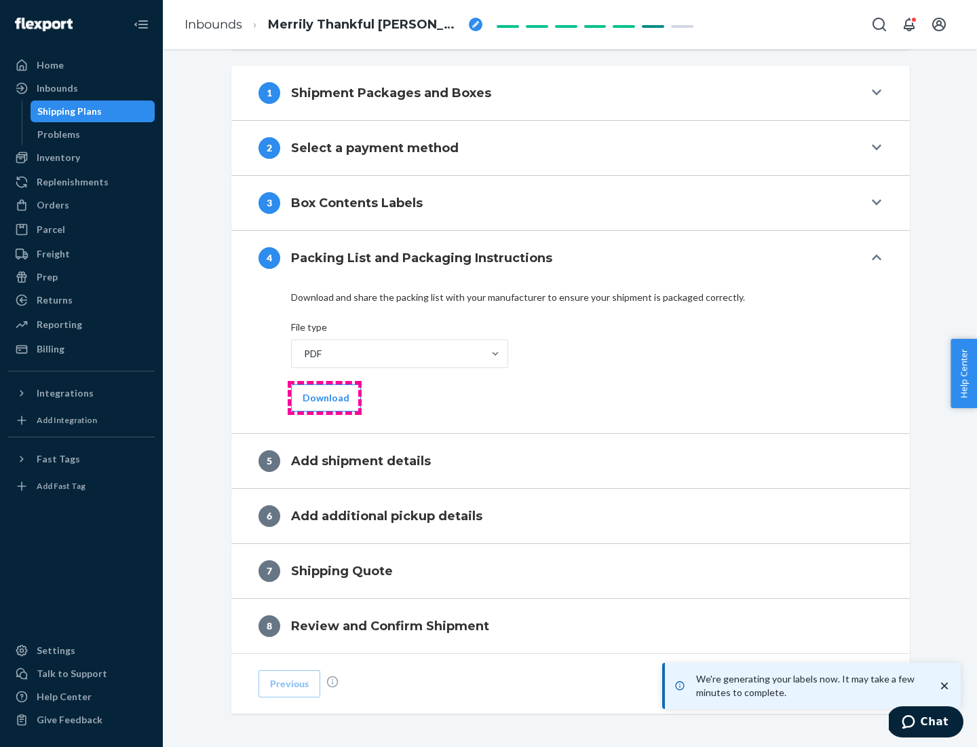
click at [324, 397] on button "Download" at bounding box center [326, 397] width 70 height 27
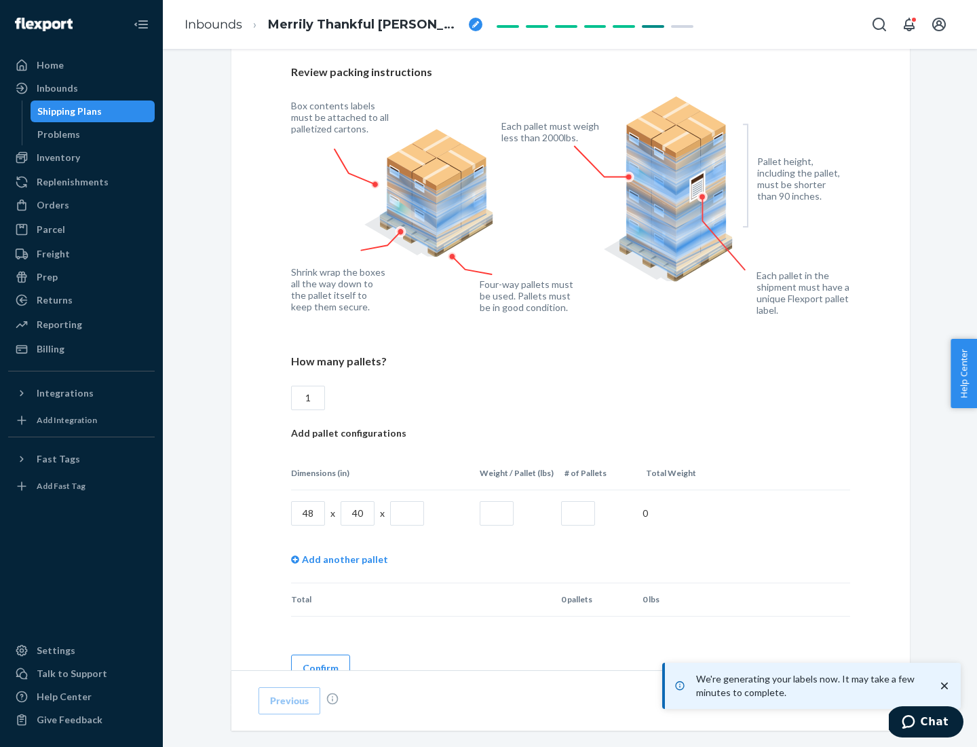
scroll to position [986, 0]
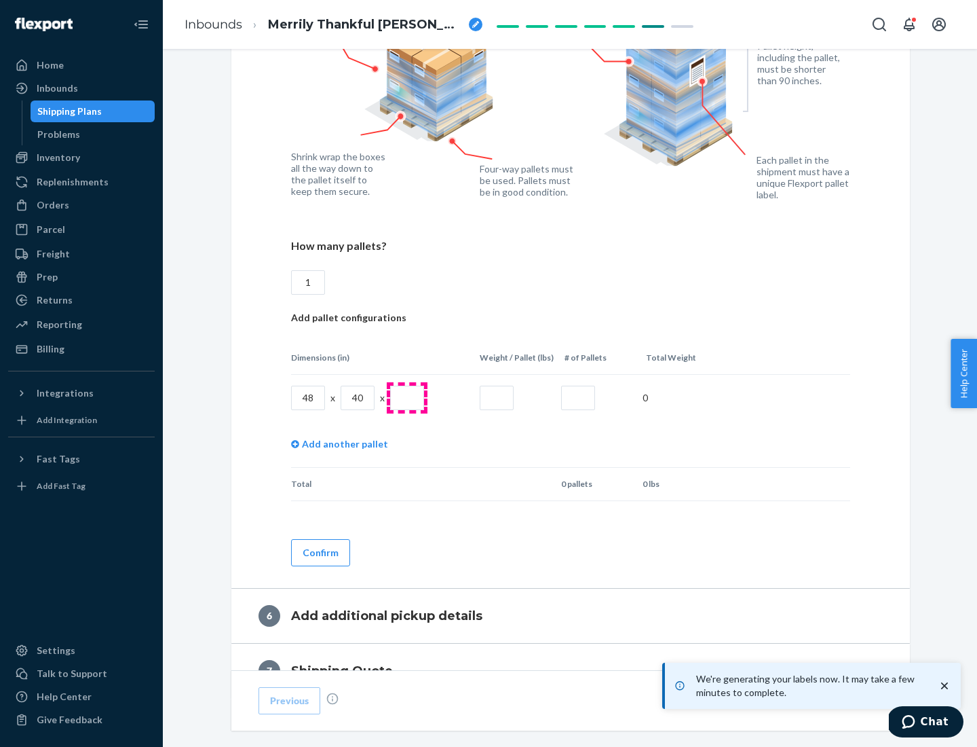
type input "1"
type input "40"
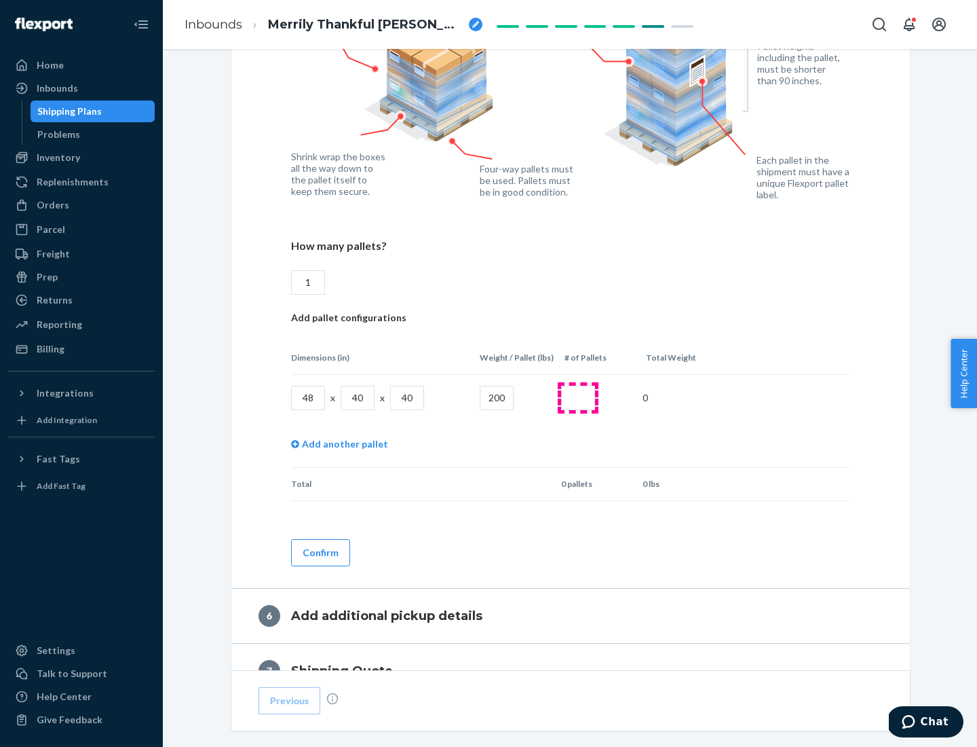
type input "200"
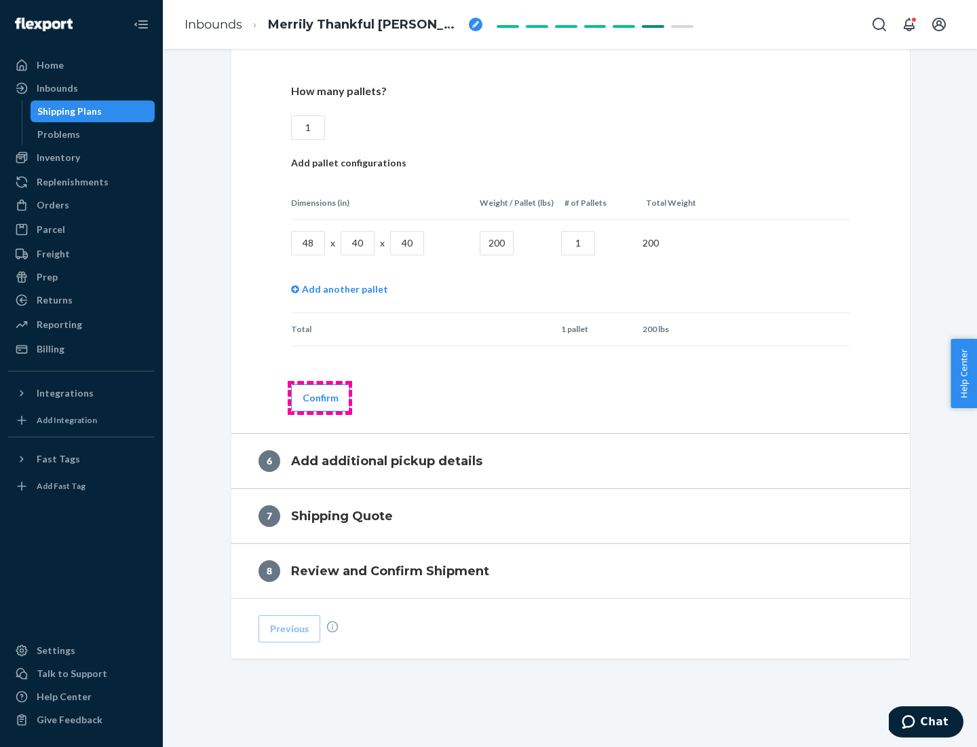
type input "1"
click at [320, 397] on button "Confirm" at bounding box center [320, 397] width 59 height 27
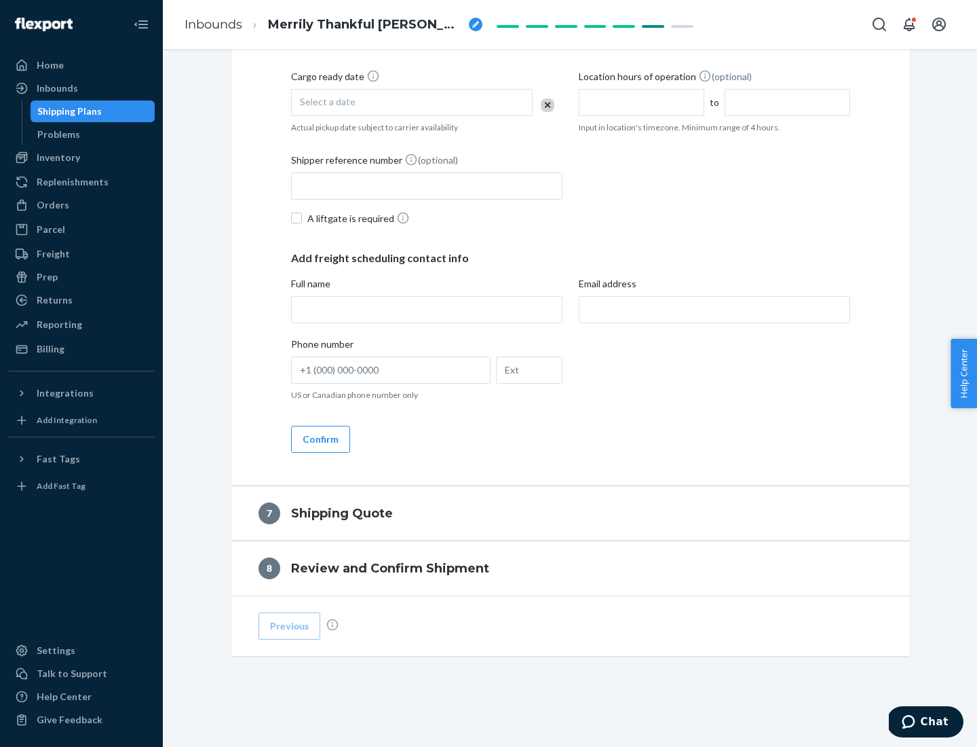
scroll to position [519, 0]
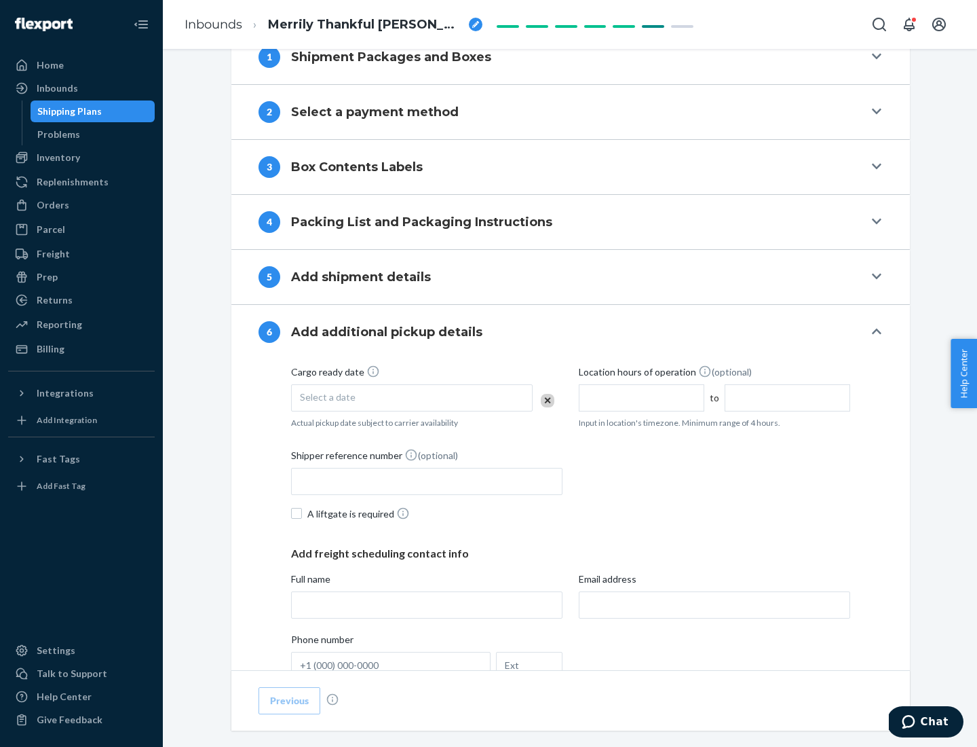
click at [412, 397] on div "Select a date" at bounding box center [412, 397] width 242 height 27
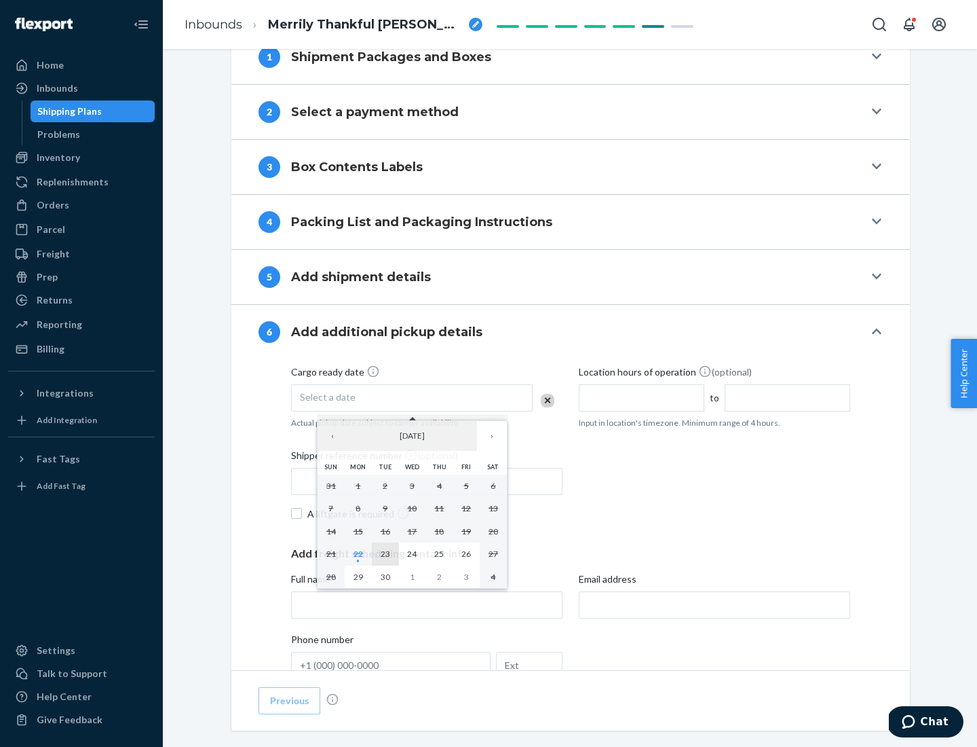
click at [385, 553] on abbr "23" at bounding box center [386, 553] width 10 height 10
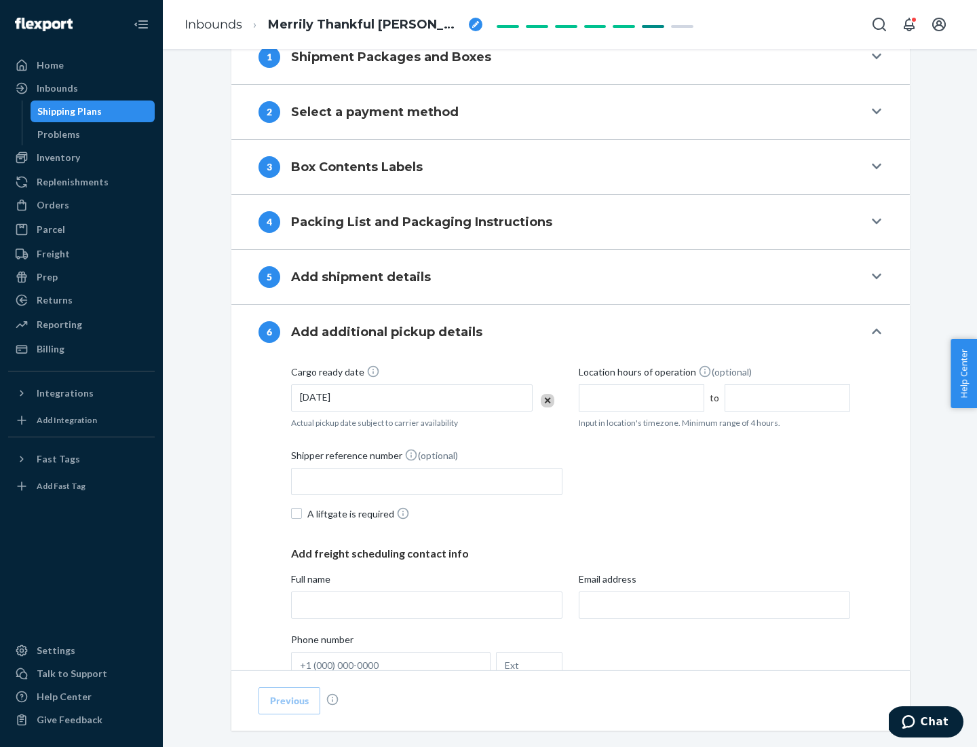
scroll to position [726, 0]
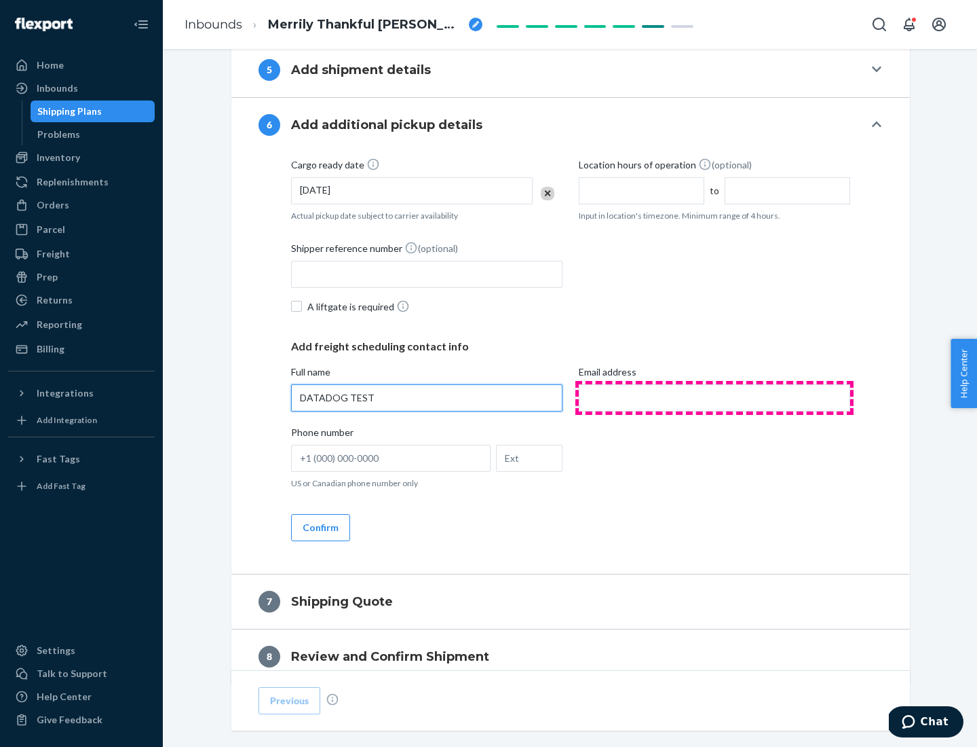
type input "DATADOG TEST"
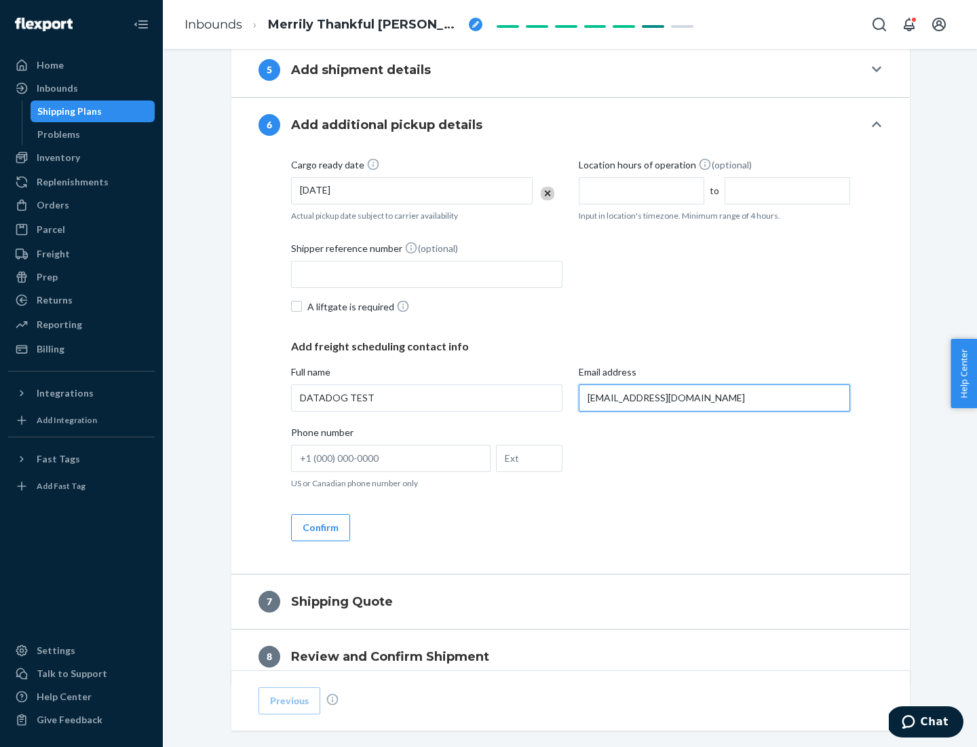
scroll to position [787, 0]
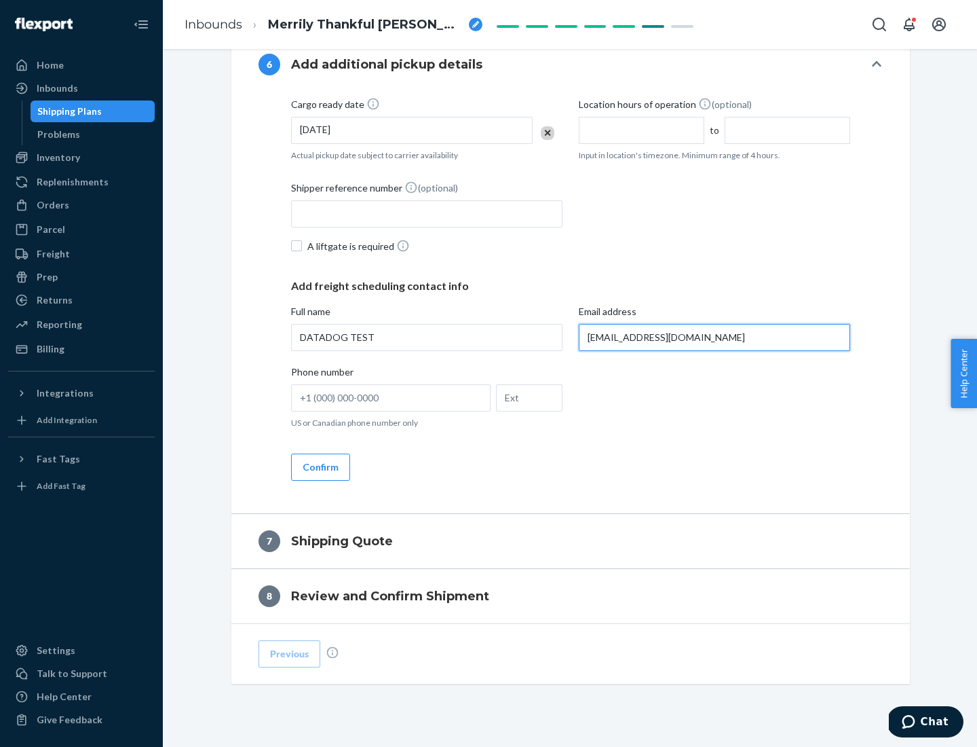
type input "[EMAIL_ADDRESS][DOMAIN_NAME]"
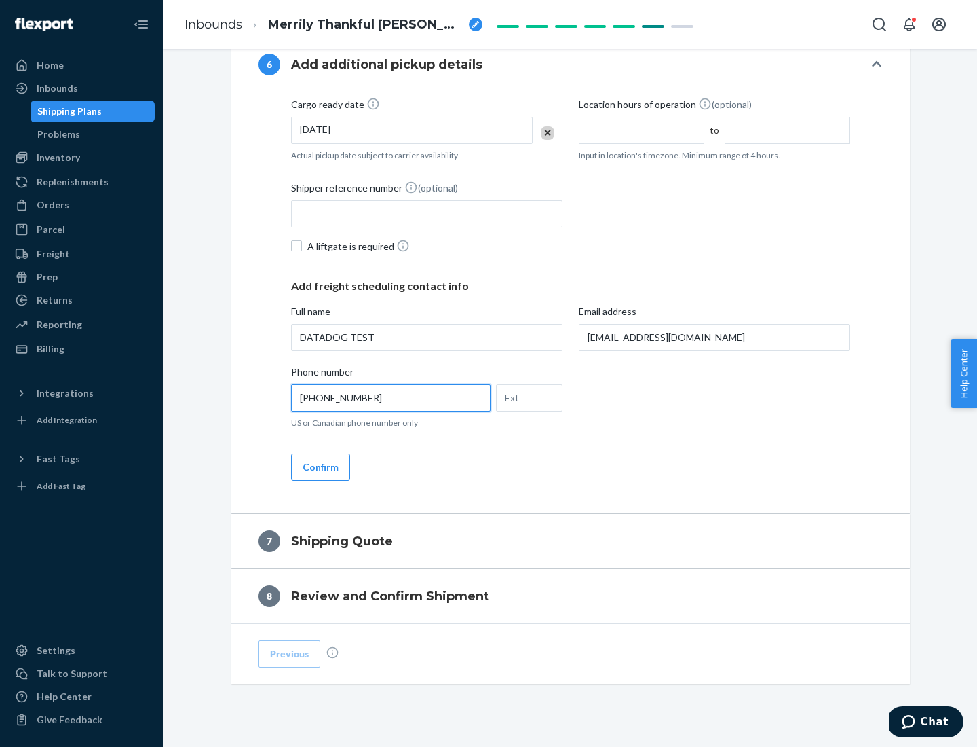
scroll to position [814, 0]
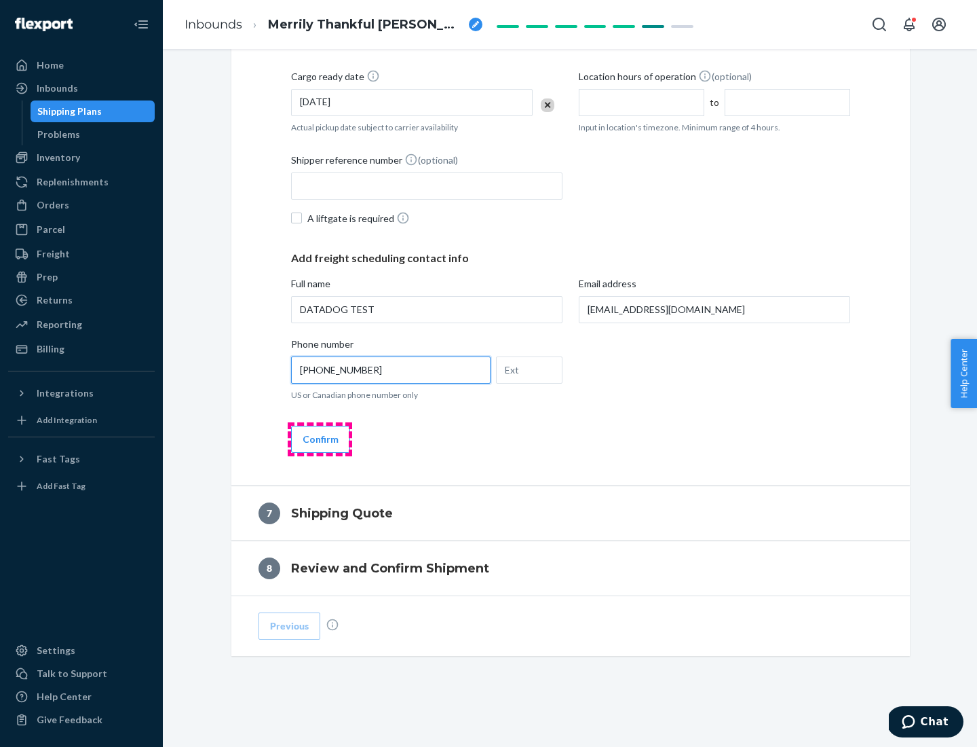
type input "[PHONE_NUMBER]"
click at [320, 438] on button "Confirm" at bounding box center [320, 439] width 59 height 27
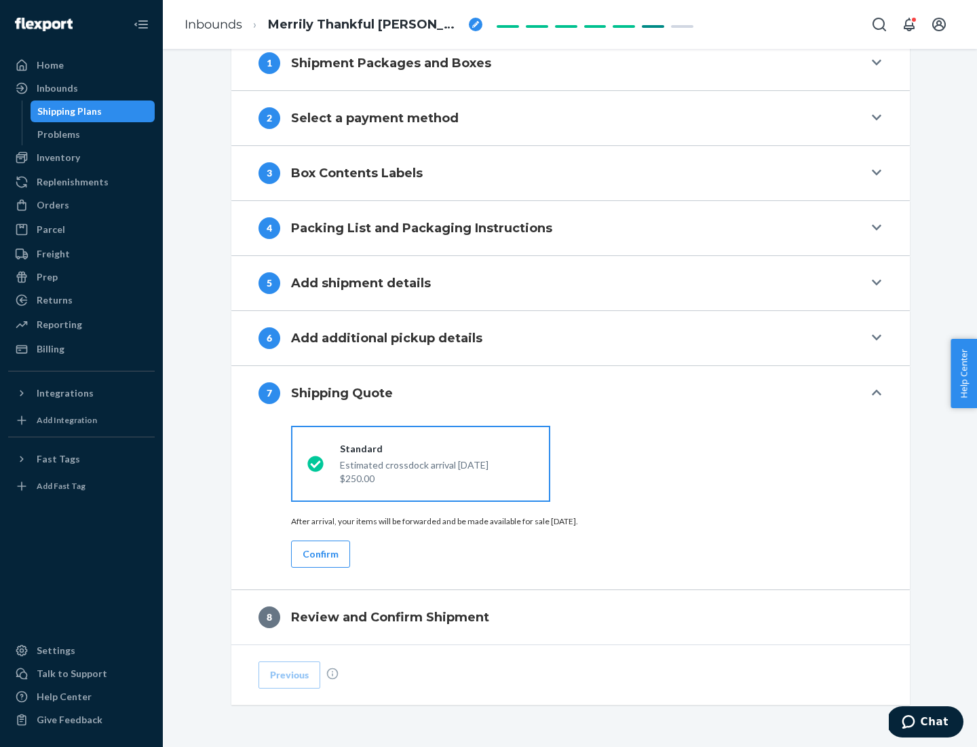
scroll to position [562, 0]
